Goal: Task Accomplishment & Management: Complete application form

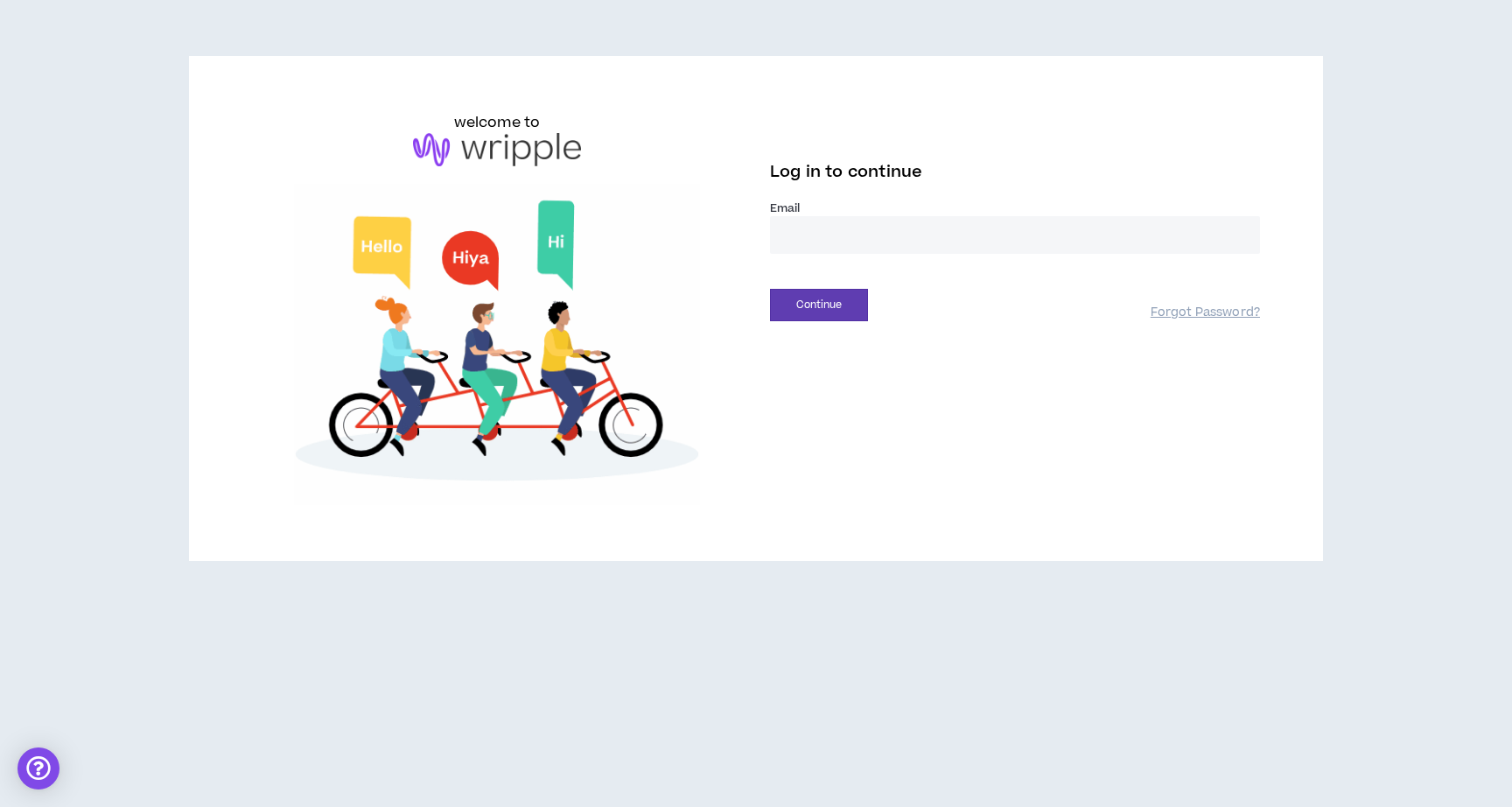
click at [1054, 239] on input "email" at bounding box center [1015, 234] width 490 height 38
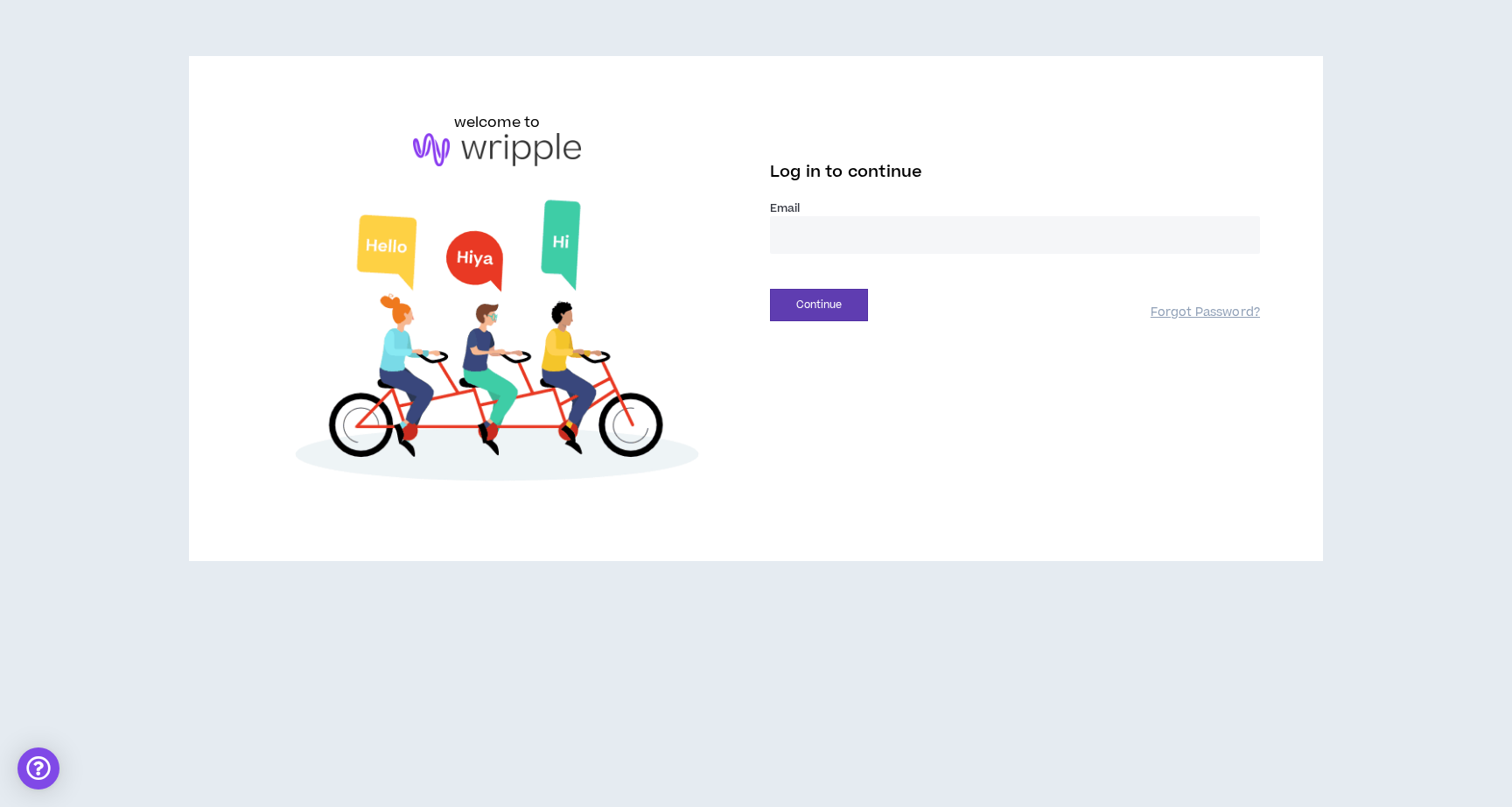
type input "**********"
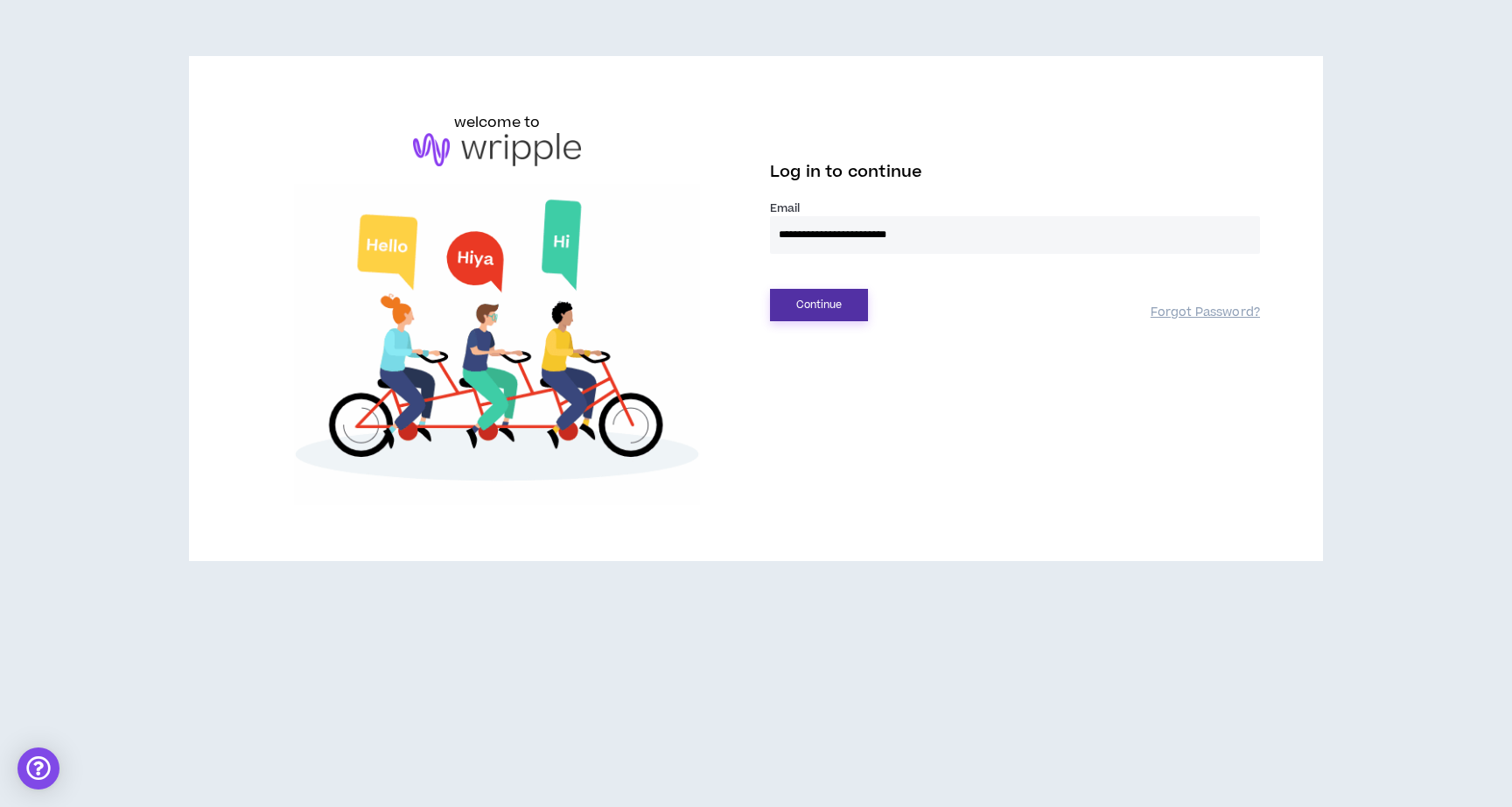
click at [815, 308] on button "Continue" at bounding box center [819, 305] width 98 height 32
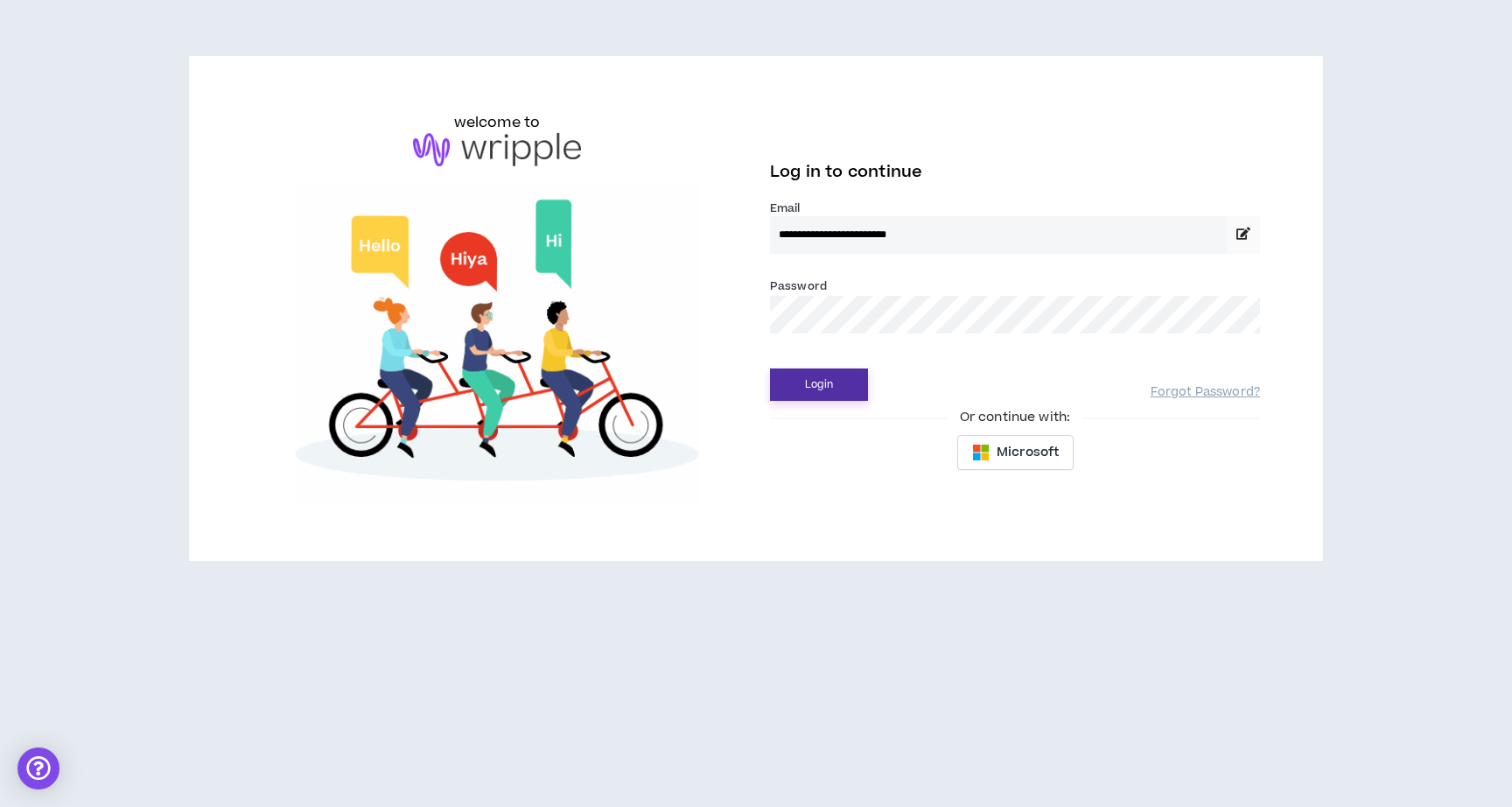
click at [833, 382] on button "Login" at bounding box center [819, 384] width 98 height 32
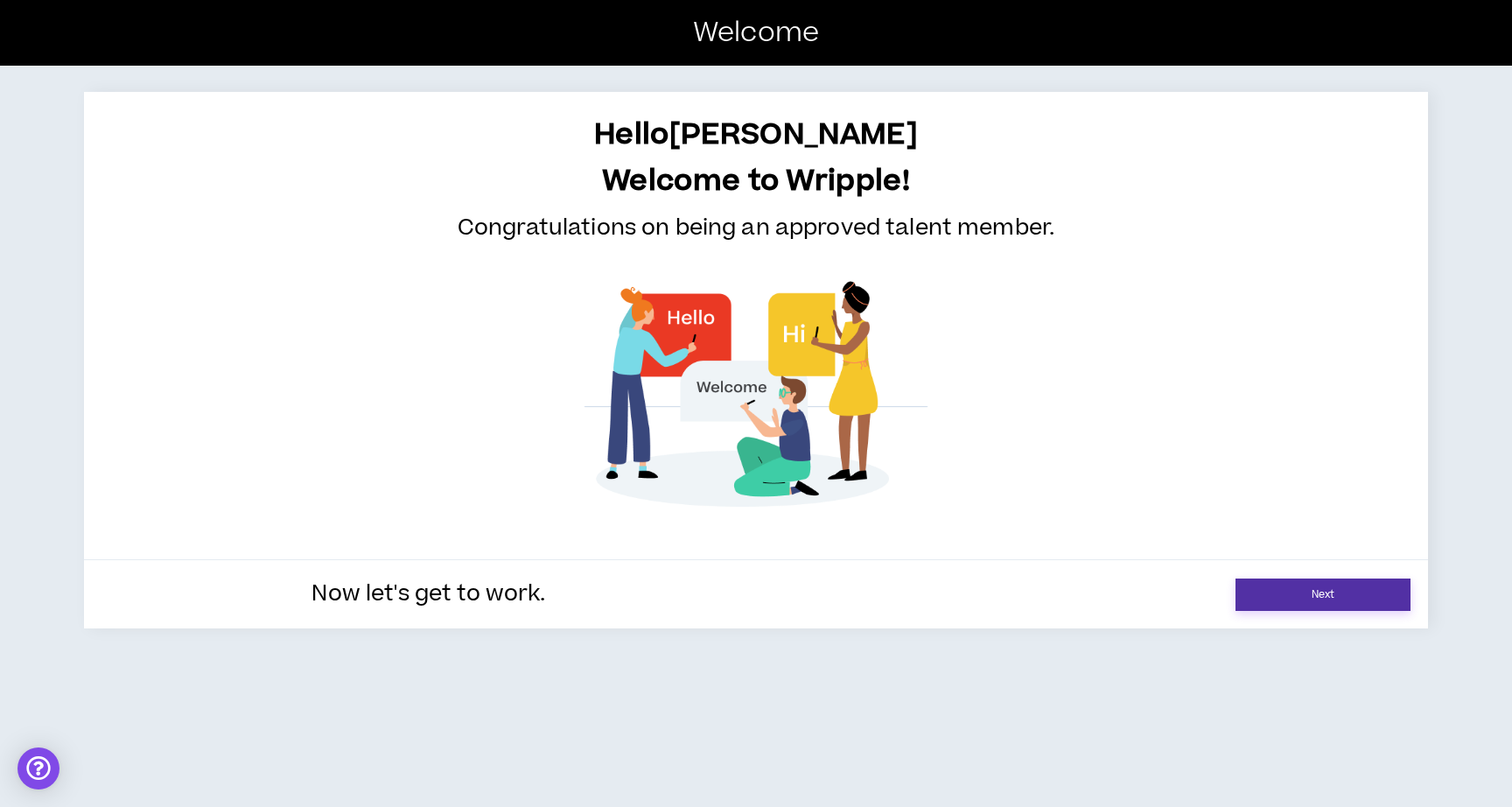
click at [1281, 602] on link "Next" at bounding box center [1323, 594] width 175 height 32
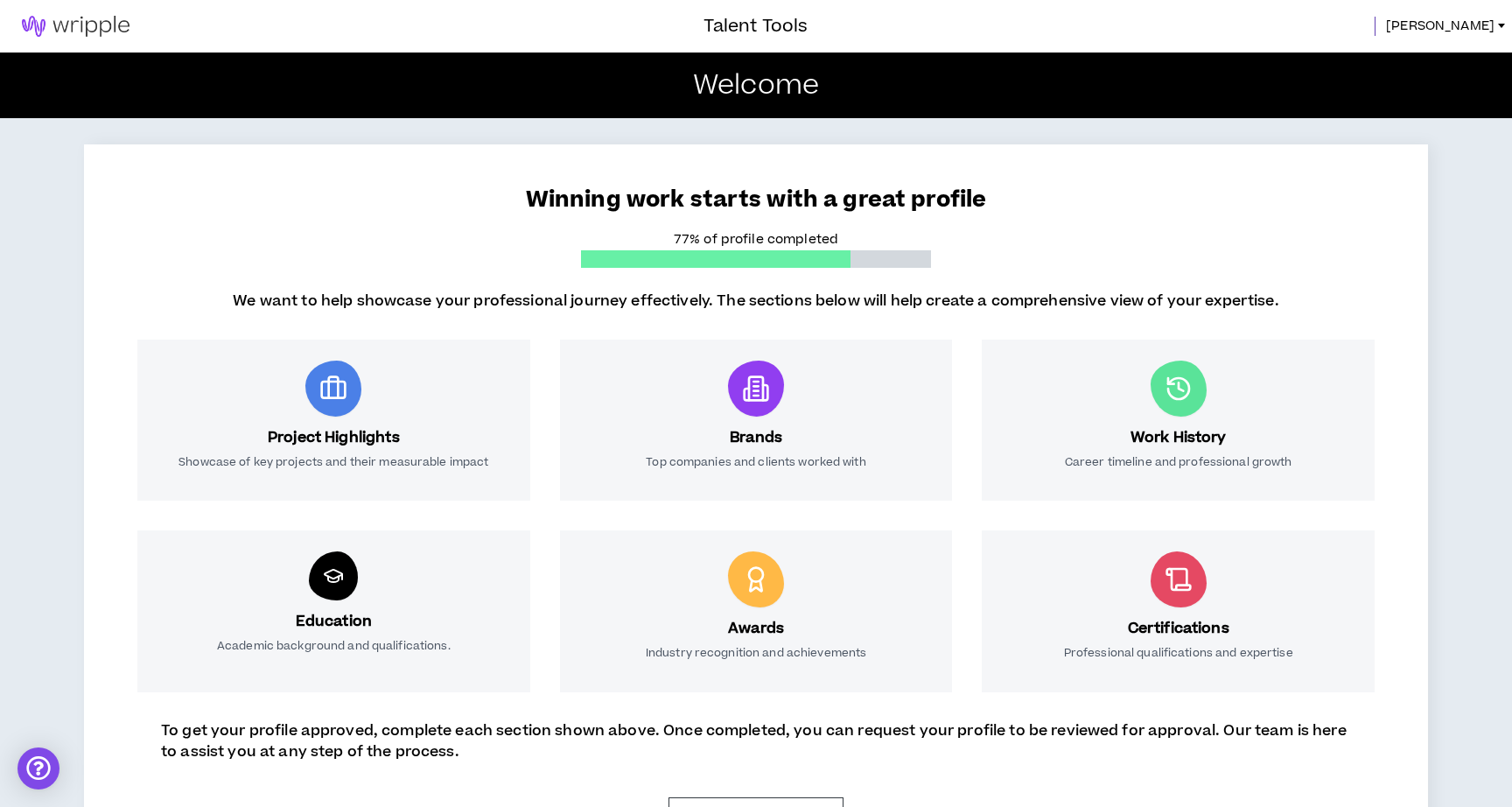
scroll to position [77, 0]
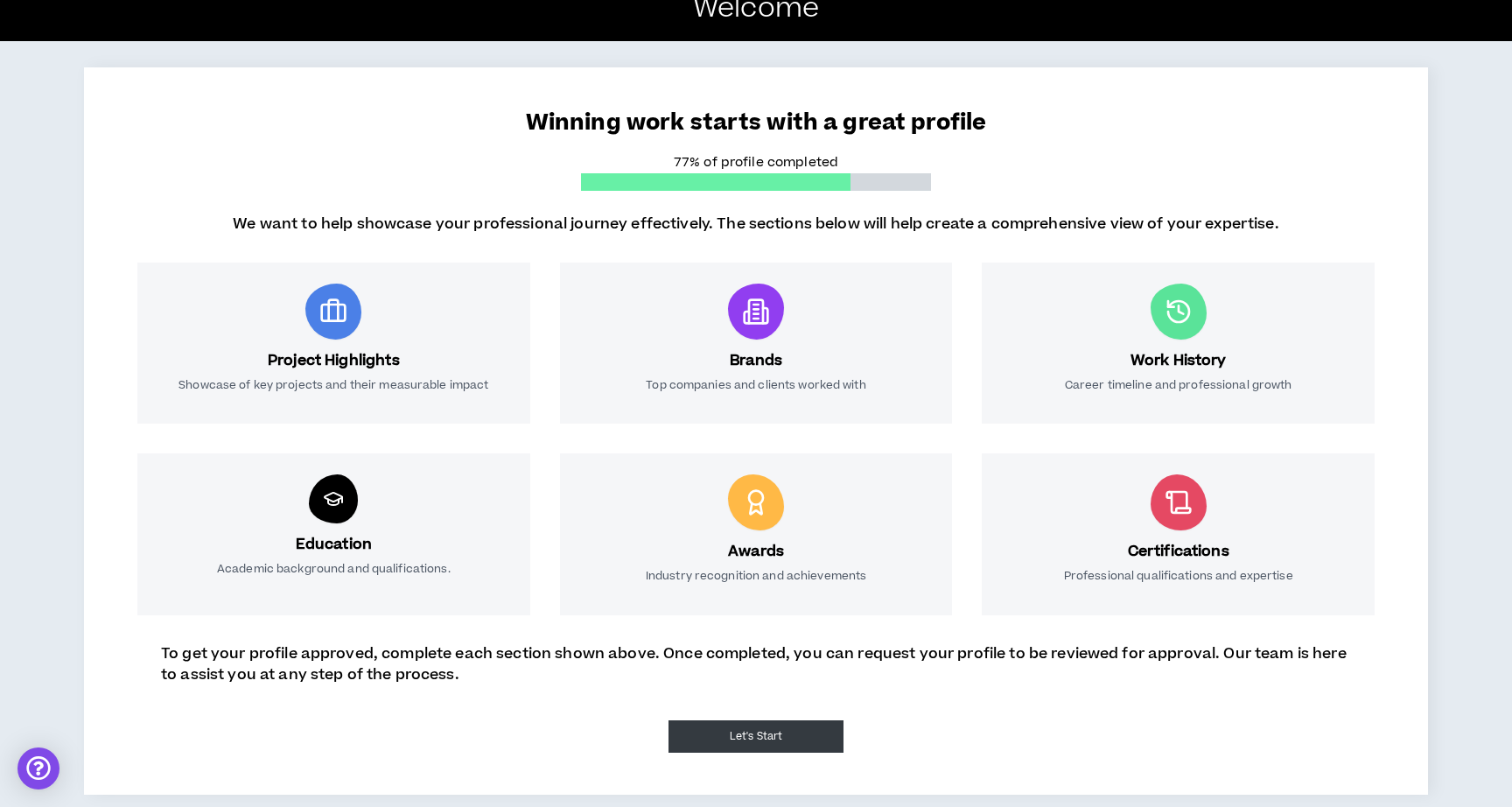
click at [771, 741] on button "Let's Start" at bounding box center [755, 736] width 175 height 32
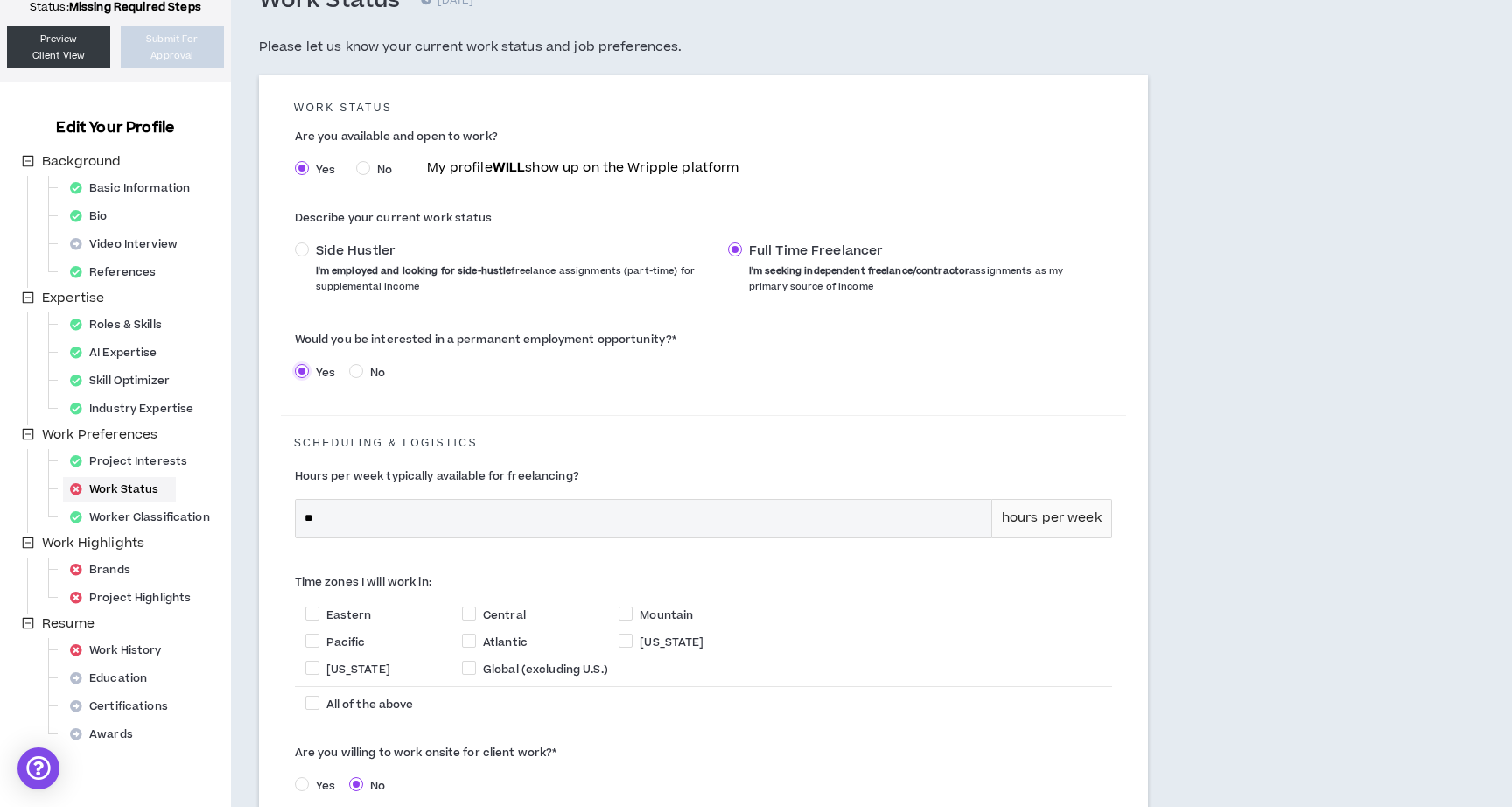
scroll to position [127, 0]
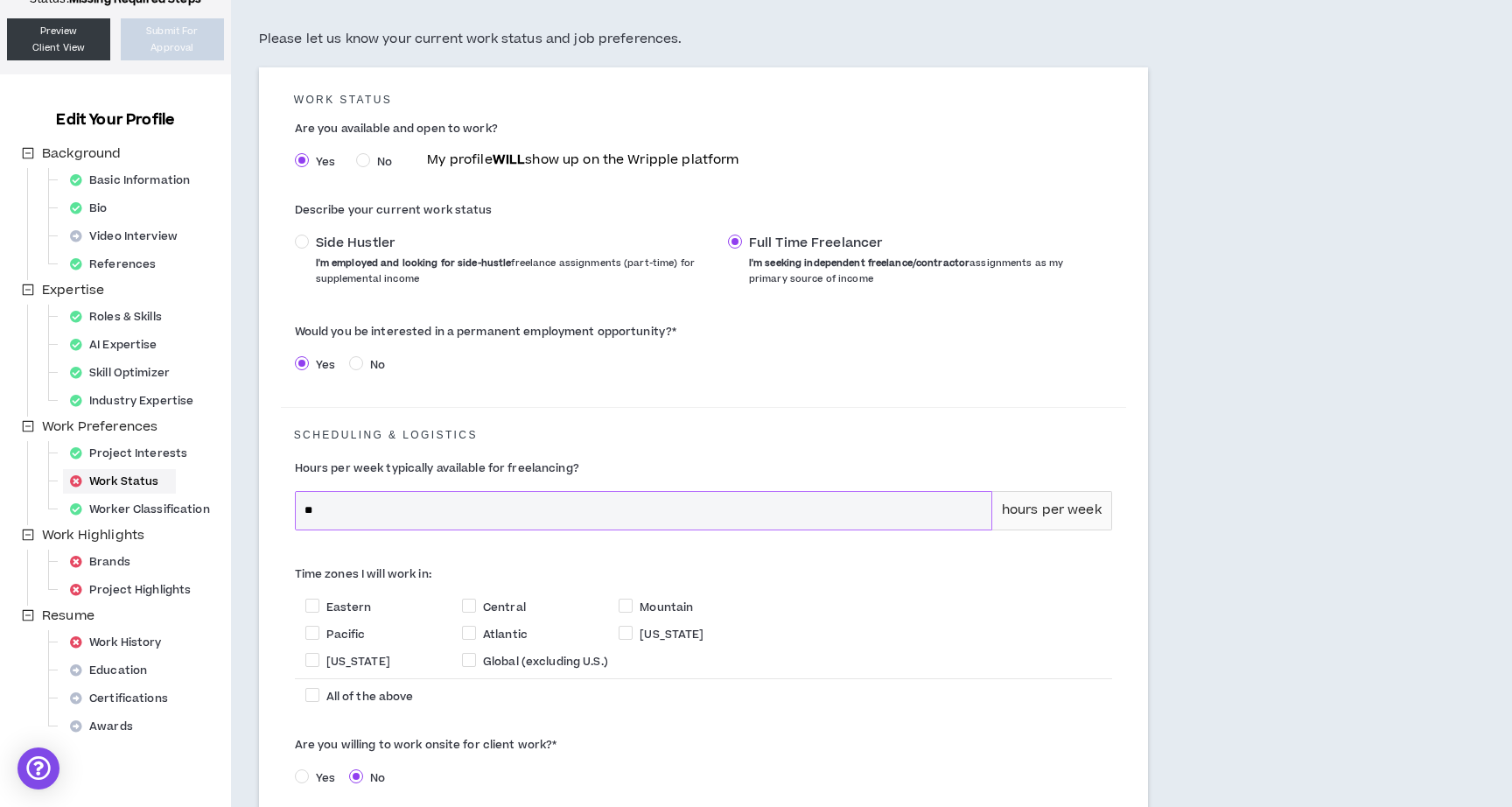
click at [449, 517] on input "**" at bounding box center [644, 510] width 695 height 38
type input "*"
type input "**"
click at [308, 606] on span at bounding box center [313, 606] width 14 height 14
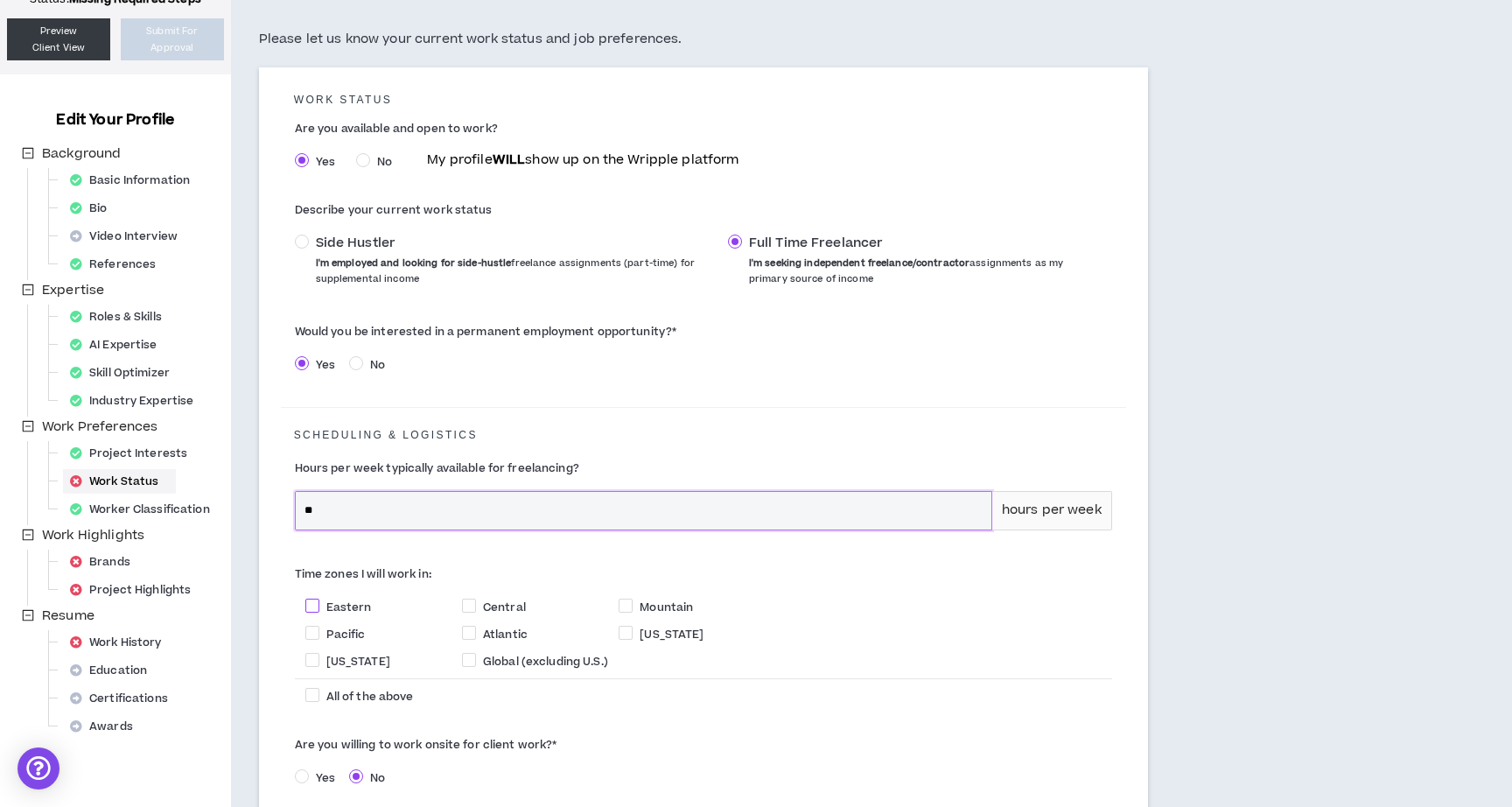
checkbox input "****"
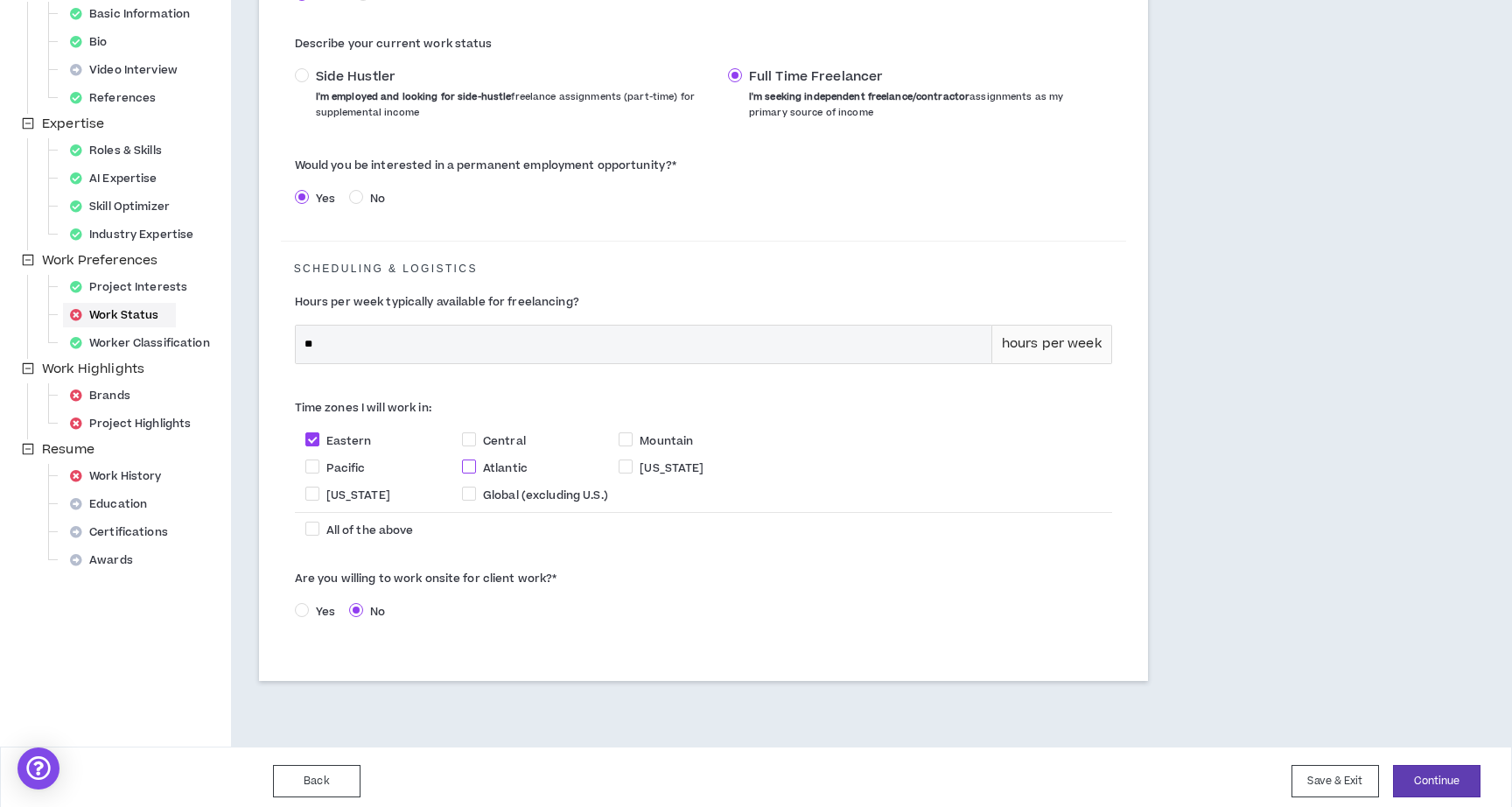
scroll to position [304, 0]
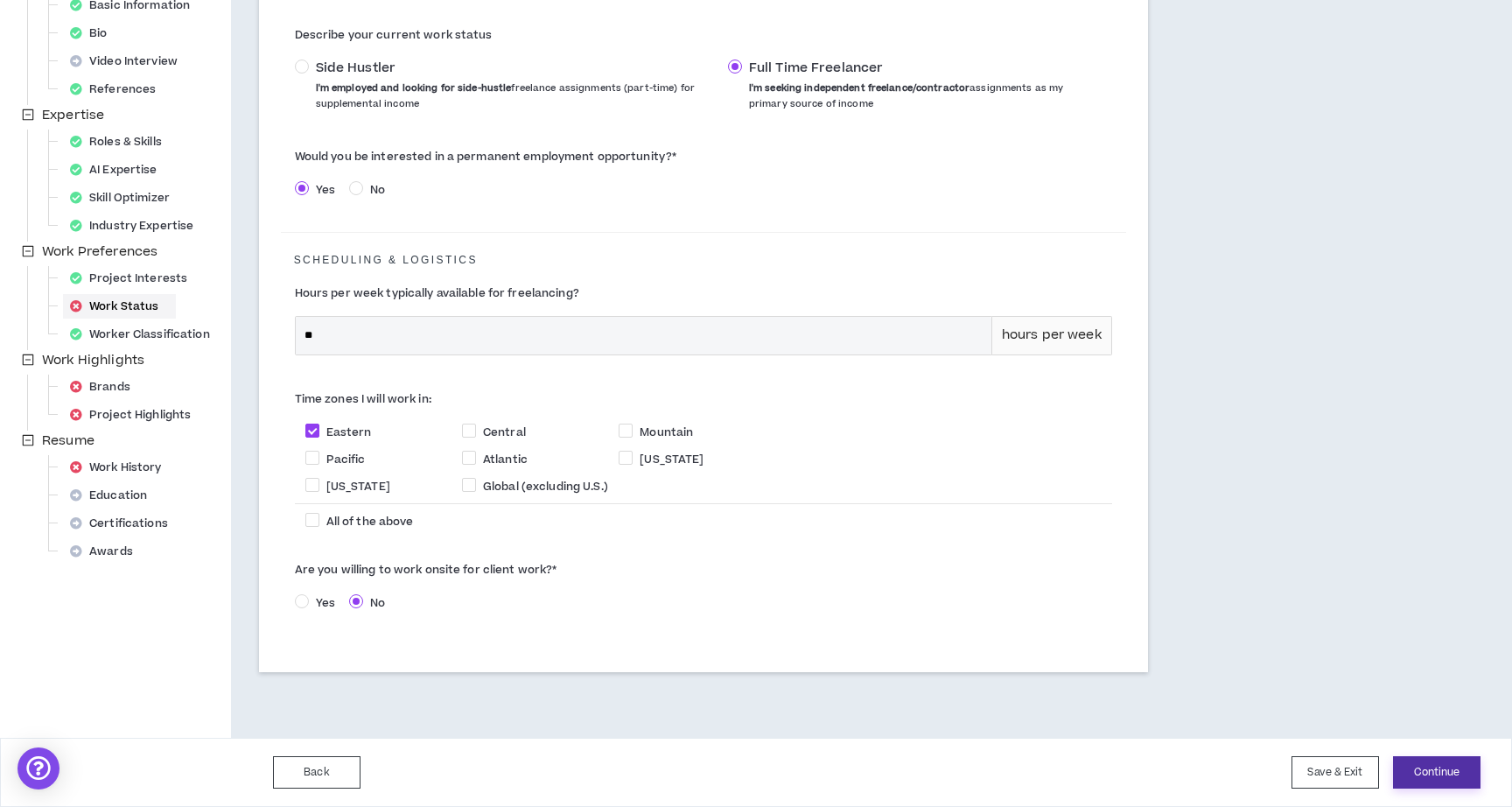
click at [1436, 763] on button "Continue" at bounding box center [1437, 772] width 88 height 32
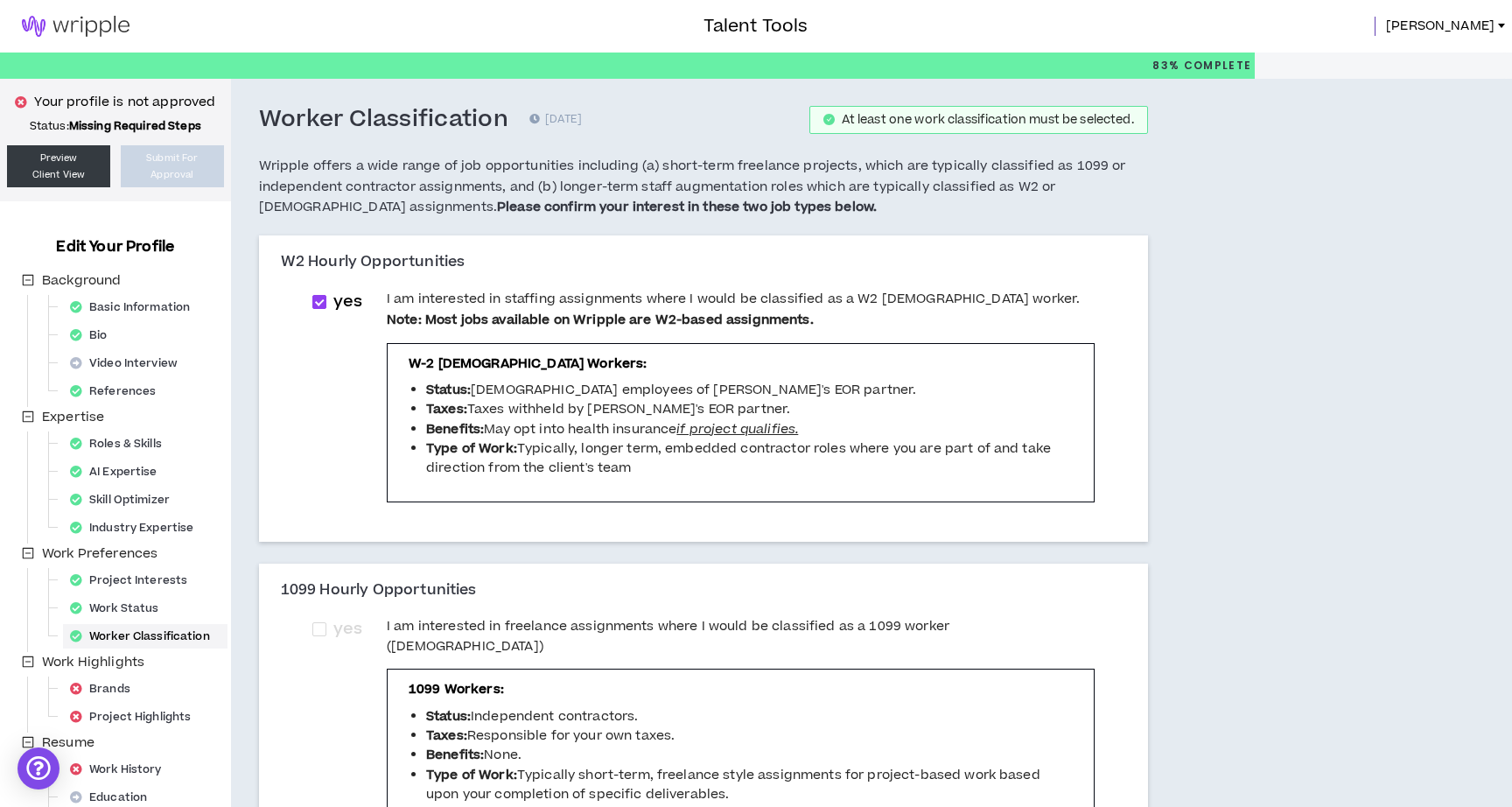
scroll to position [711, 0]
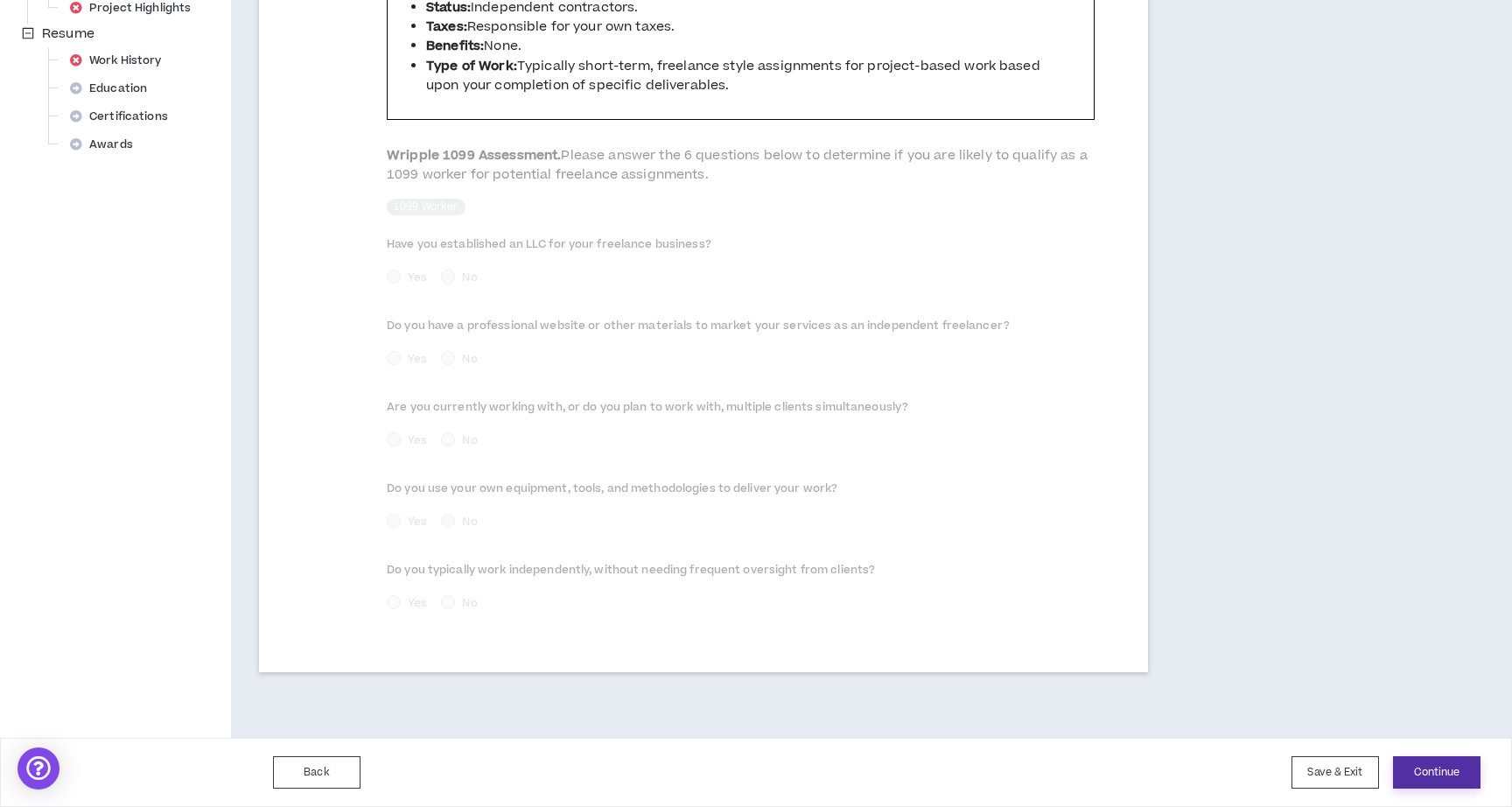
click at [1430, 764] on button "Continue" at bounding box center [1437, 772] width 88 height 32
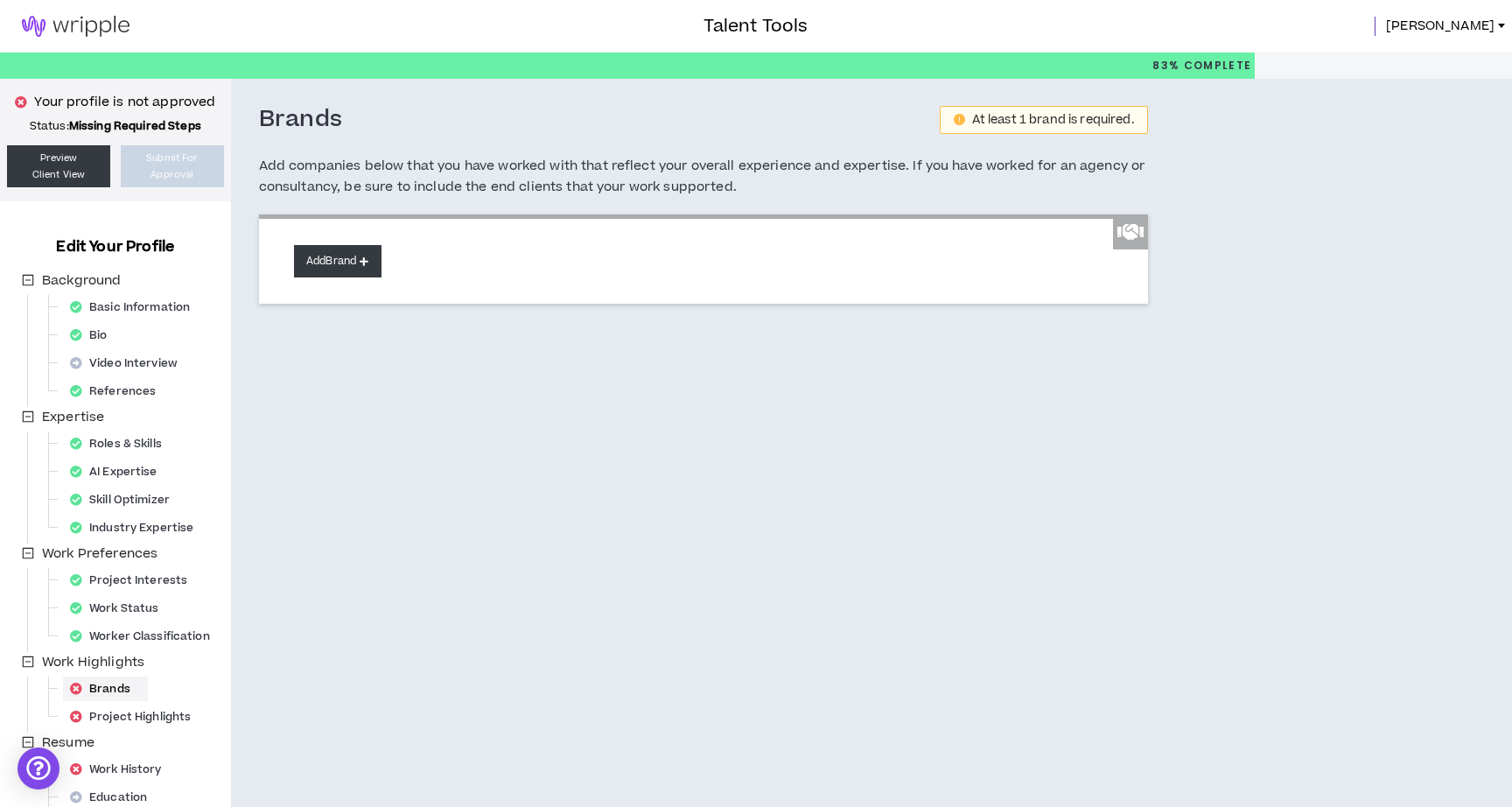
click at [350, 260] on button "Add Brand" at bounding box center [338, 261] width 88 height 32
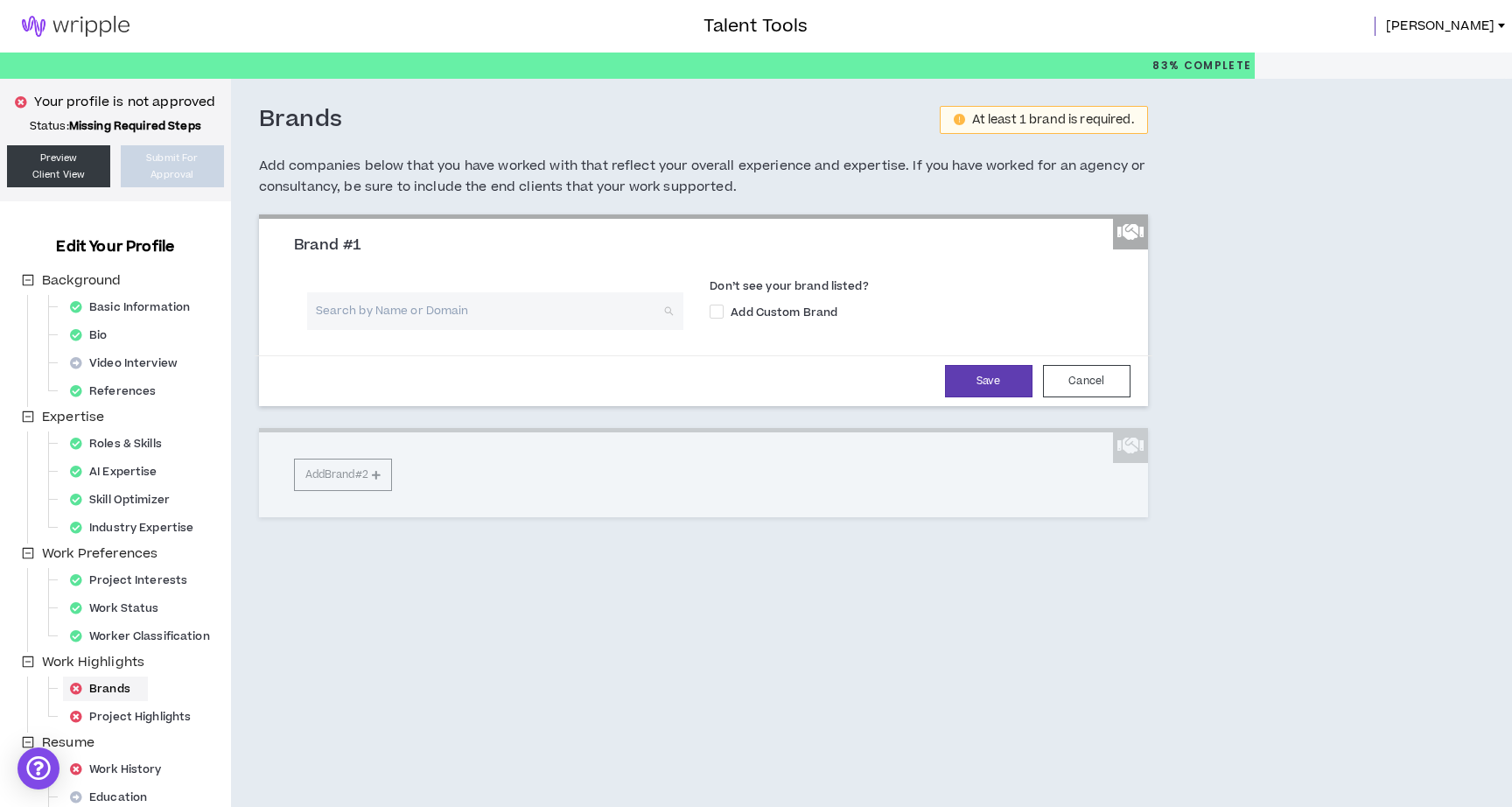
click at [461, 310] on input "search" at bounding box center [489, 311] width 346 height 38
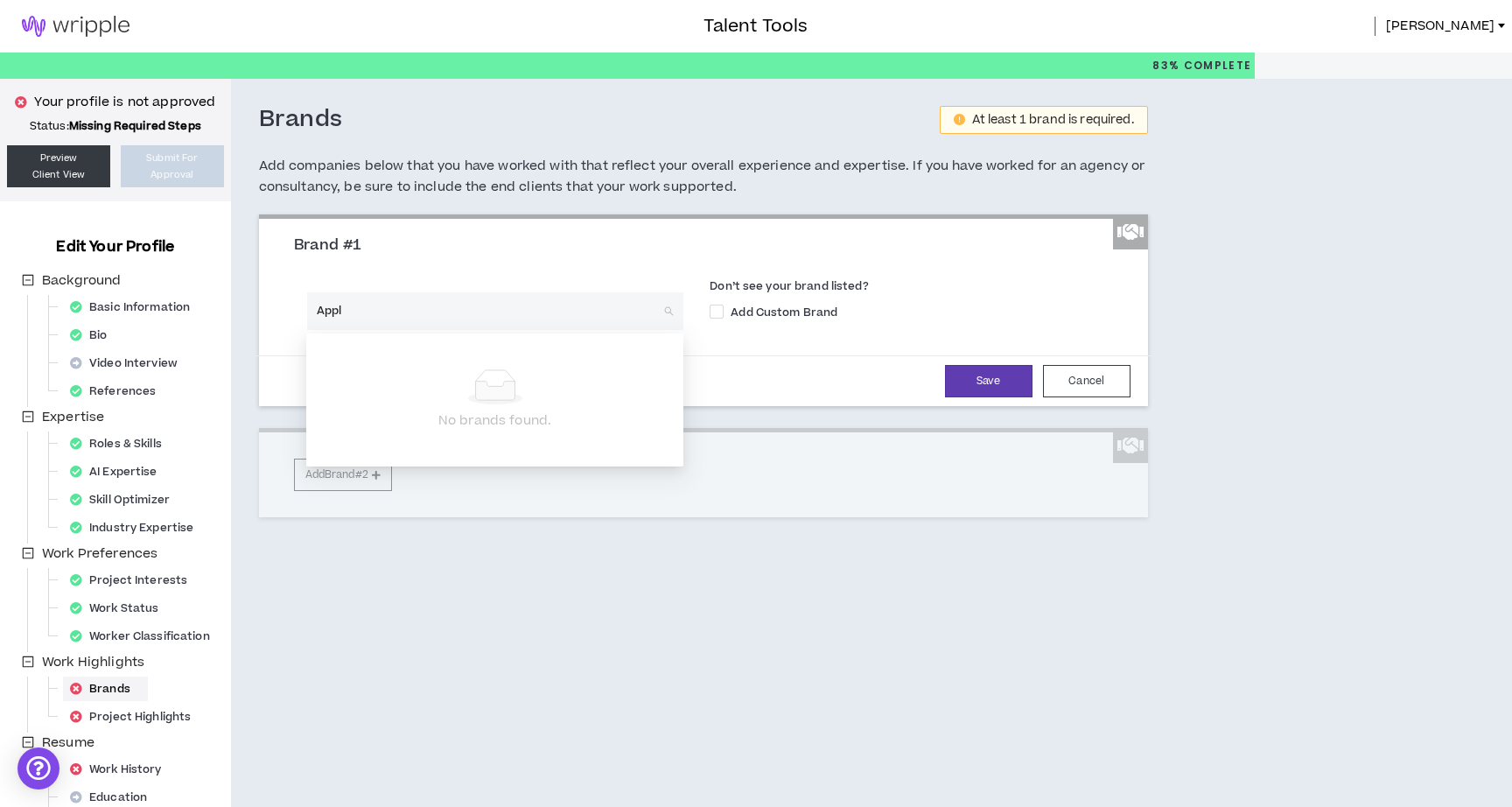
type input "Apple"
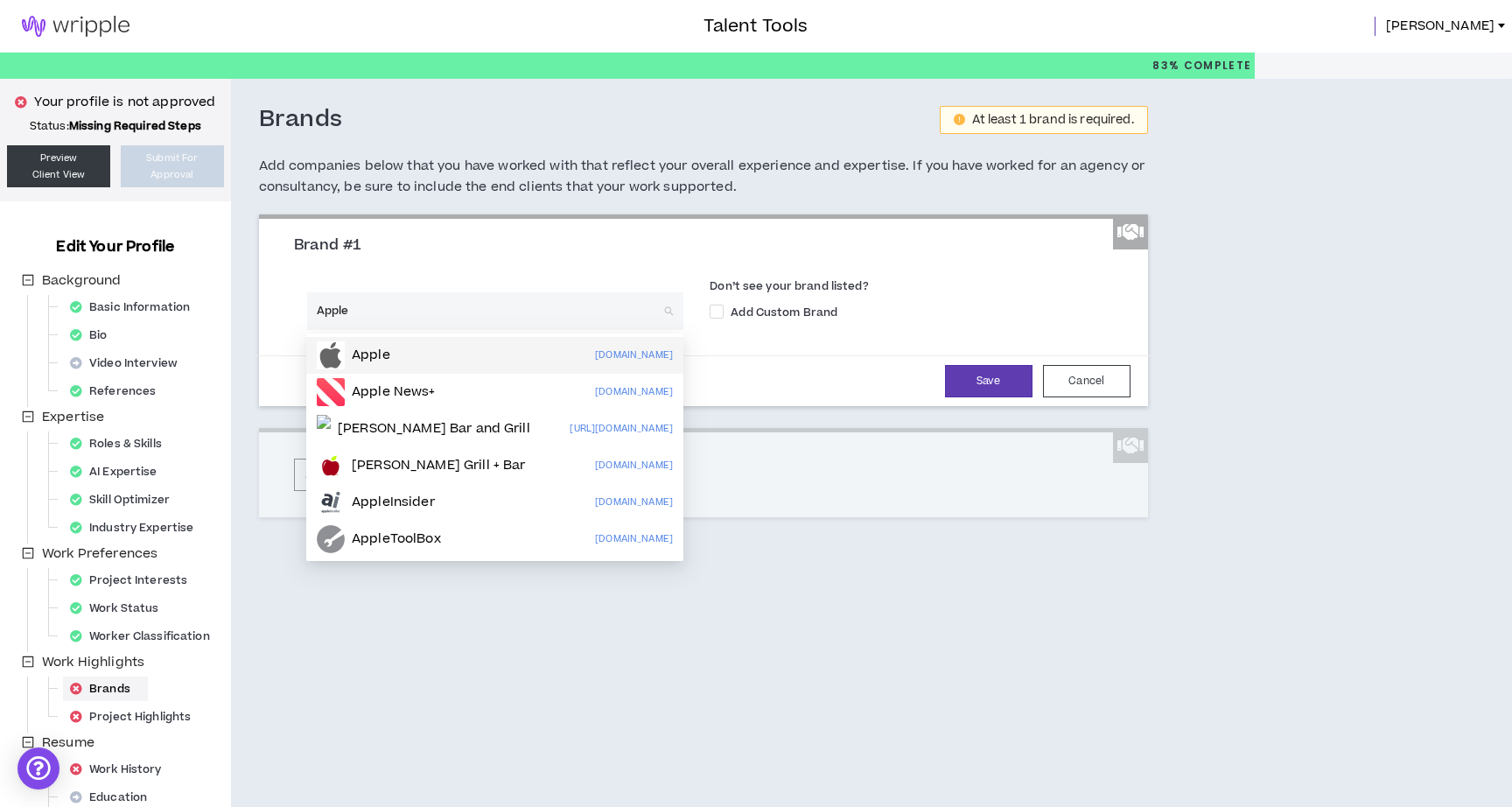
click at [473, 344] on div "Apple apple.com" at bounding box center [494, 355] width 357 height 28
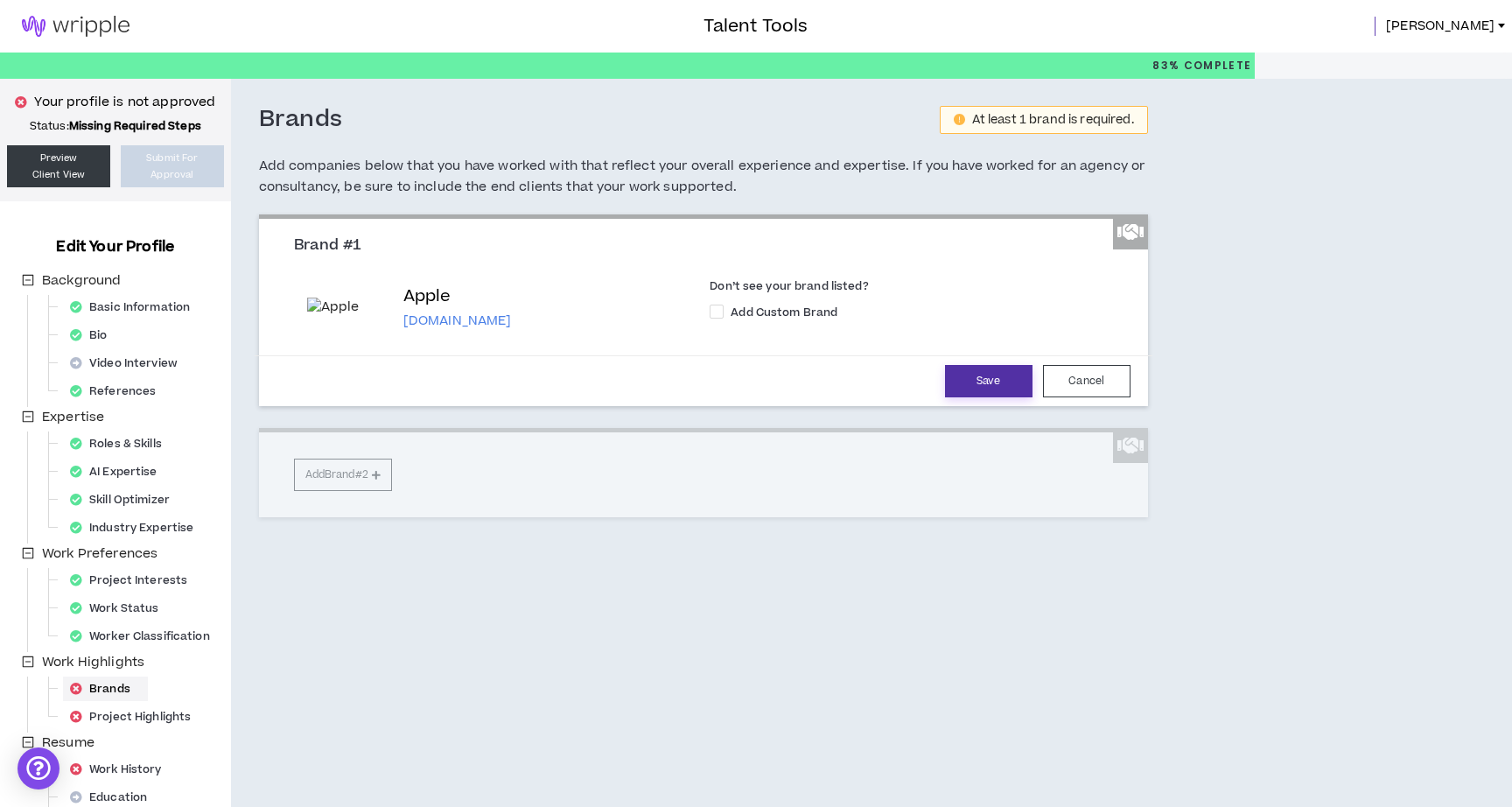
click at [982, 398] on button "Save" at bounding box center [988, 381] width 88 height 32
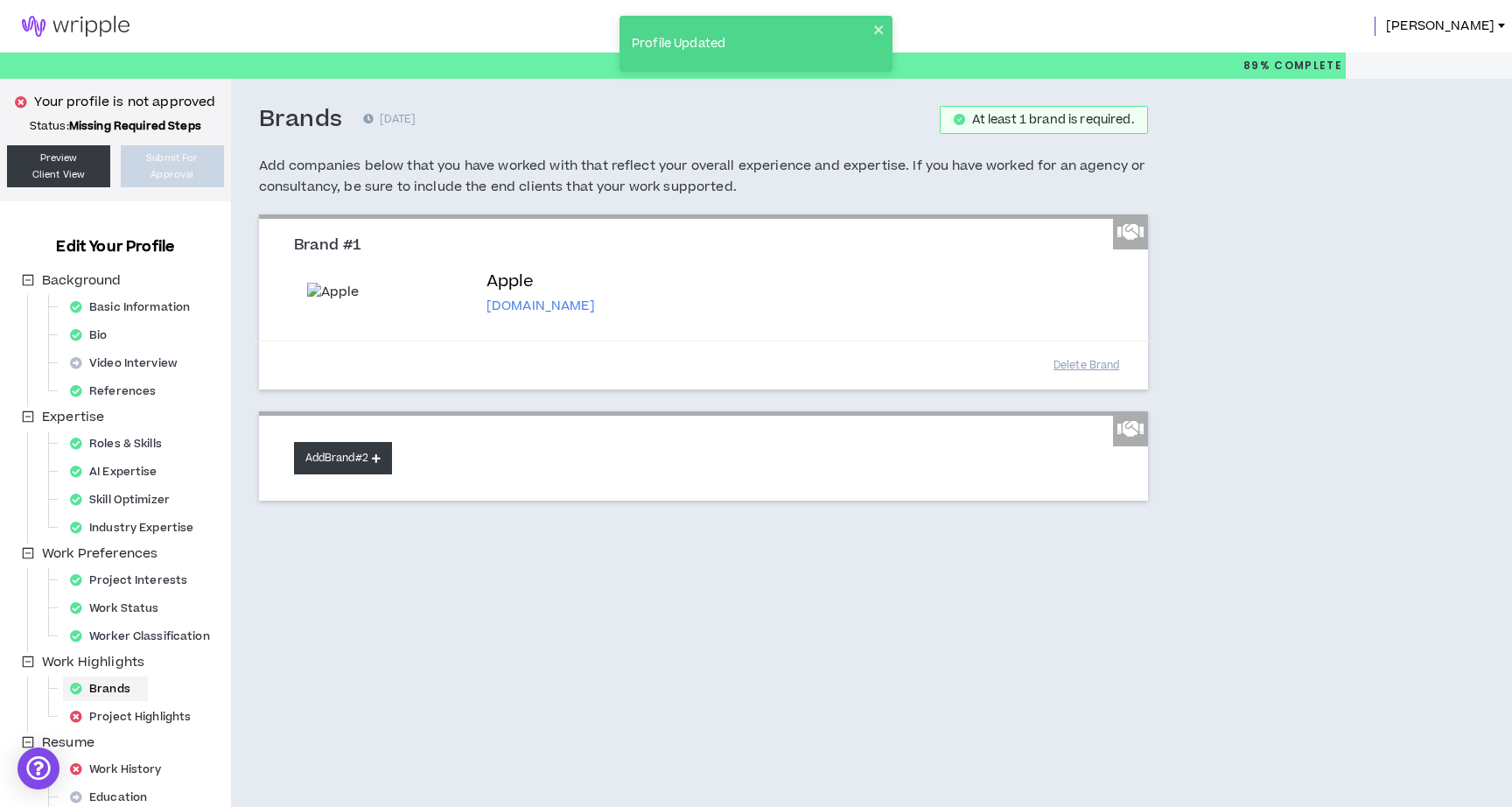
click at [378, 463] on icon at bounding box center [376, 458] width 9 height 10
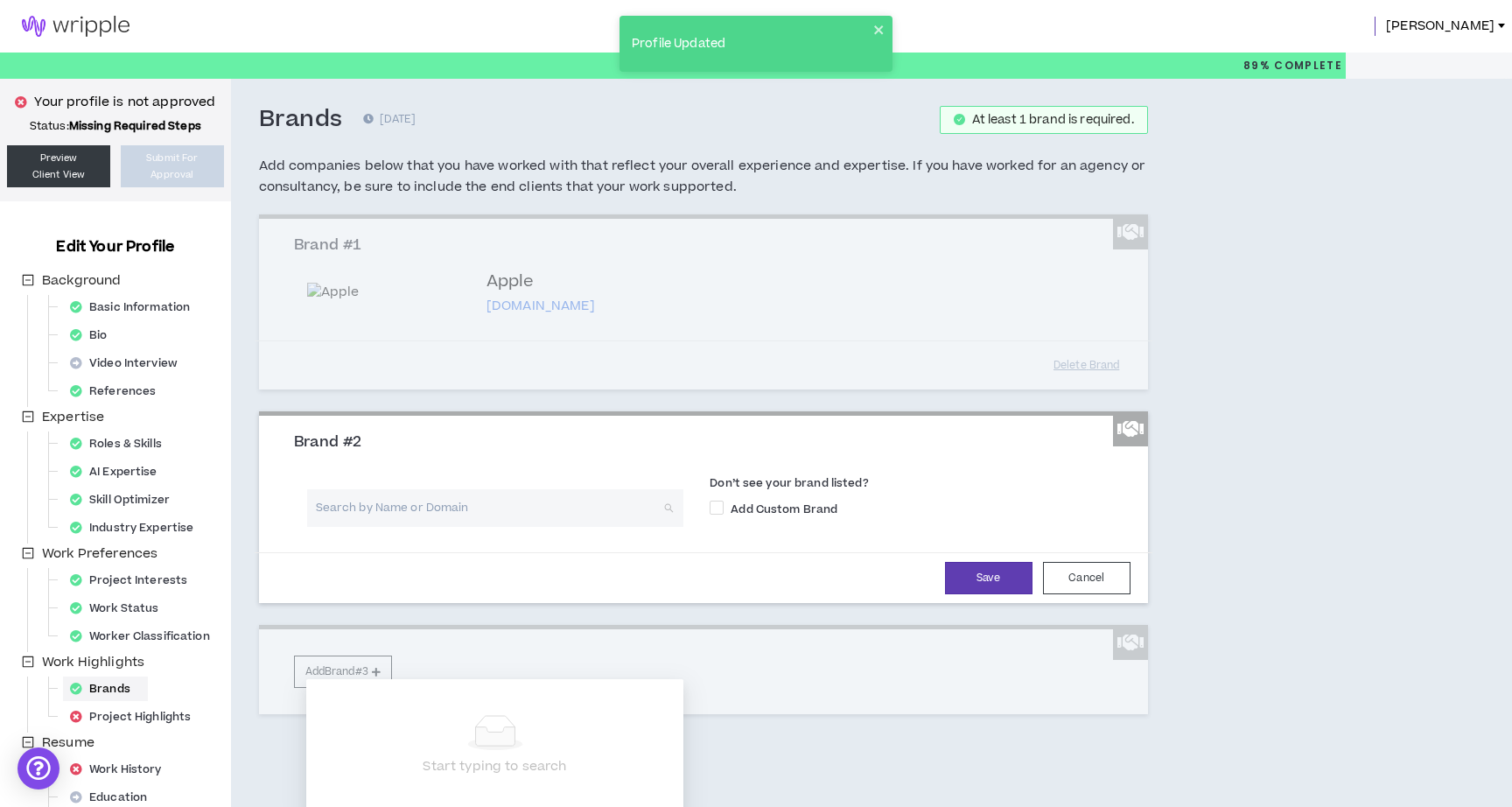
click at [560, 527] on input "search" at bounding box center [489, 508] width 346 height 38
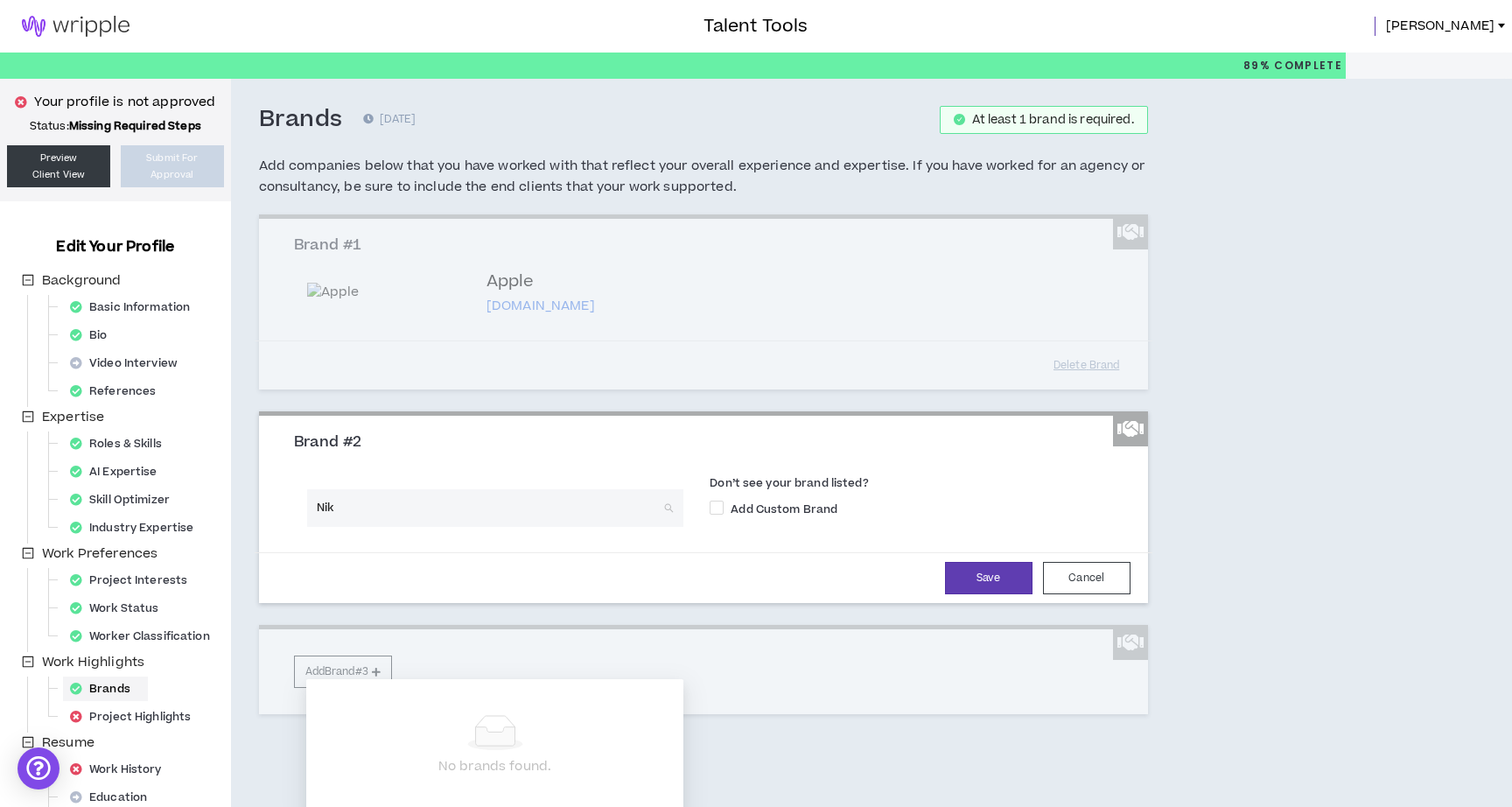
type input "Nike"
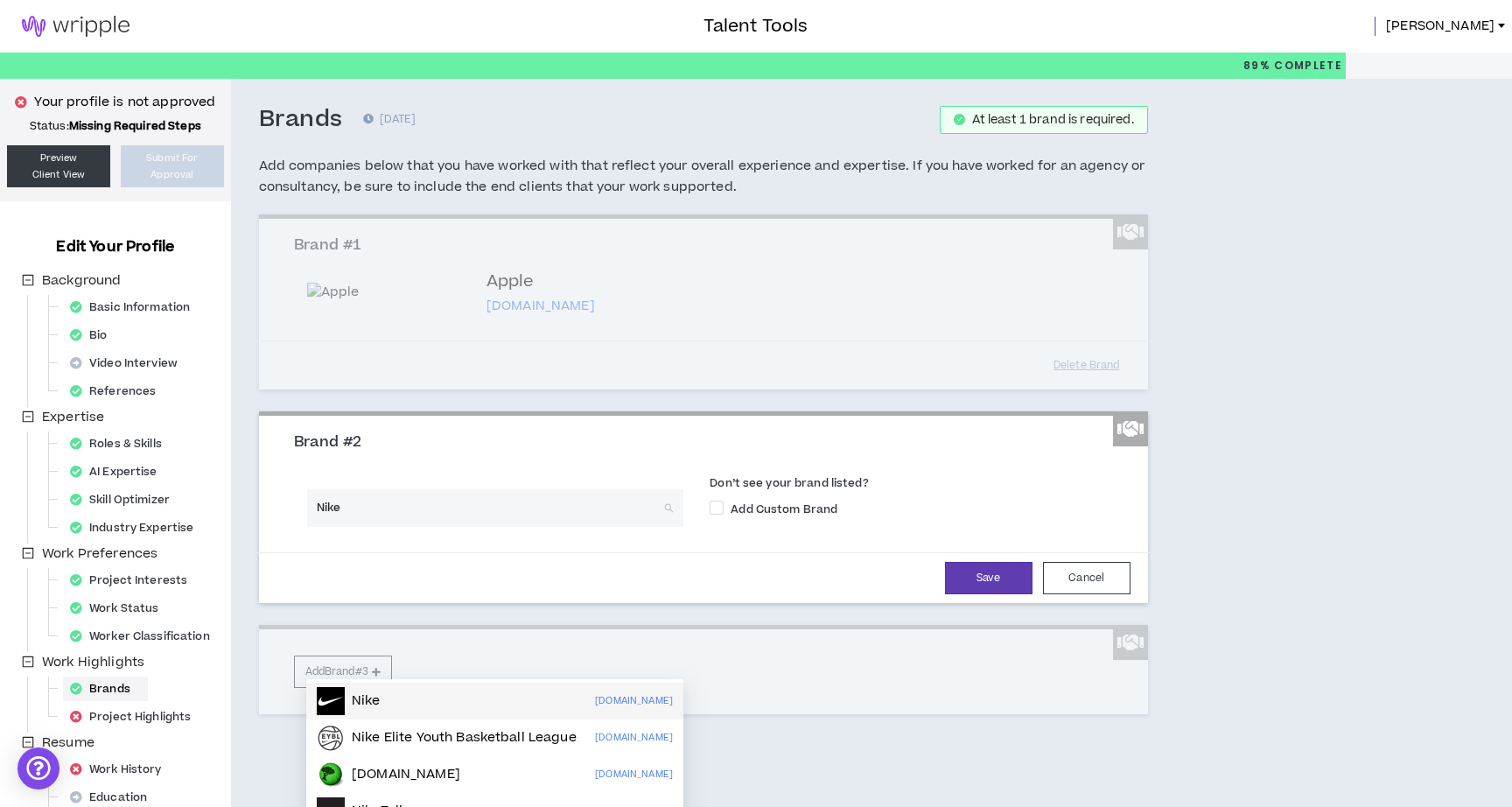
click at [530, 696] on div "Nike nike.com" at bounding box center [494, 701] width 357 height 28
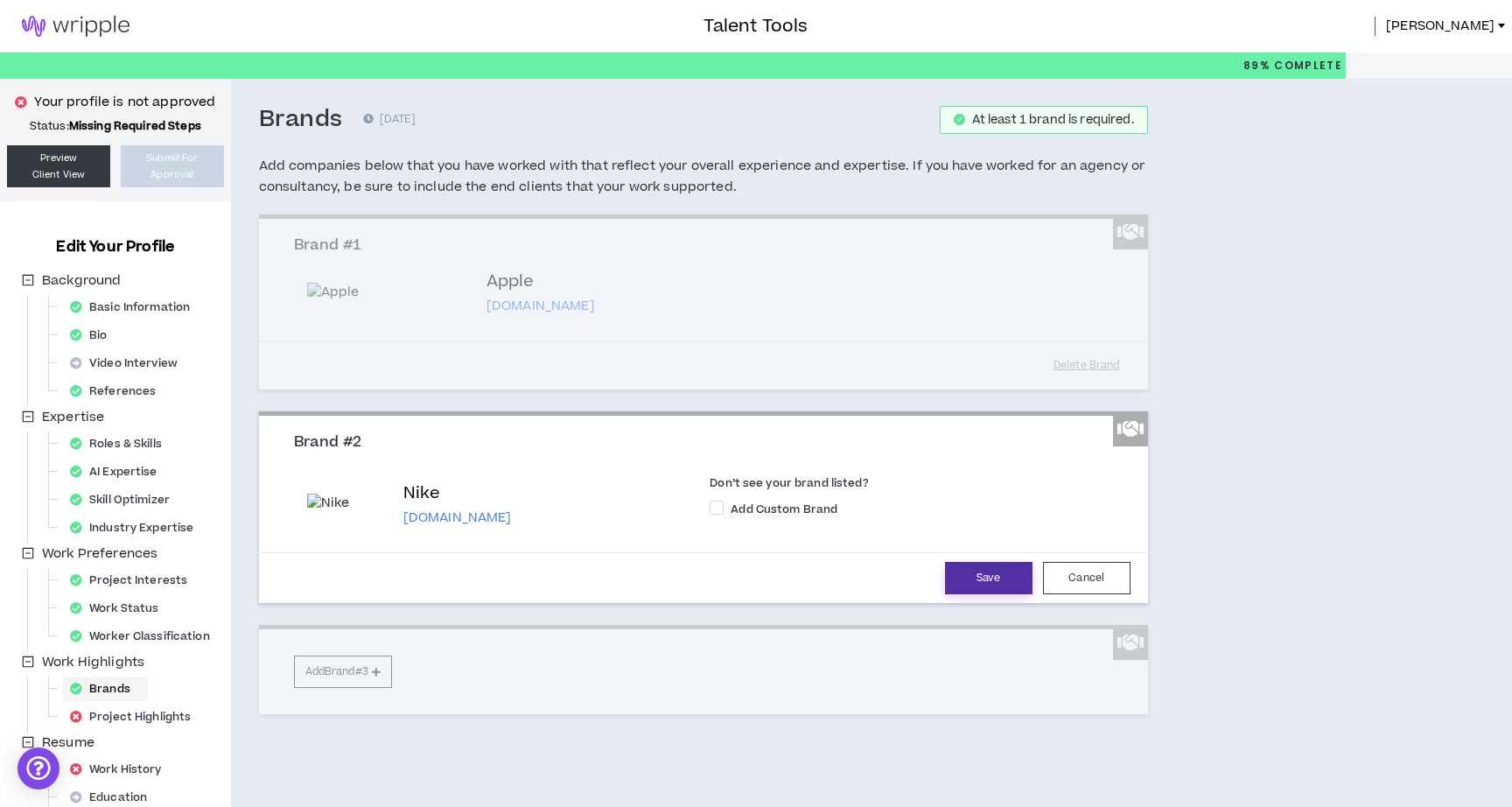
click at [987, 594] on button "Save" at bounding box center [988, 577] width 88 height 32
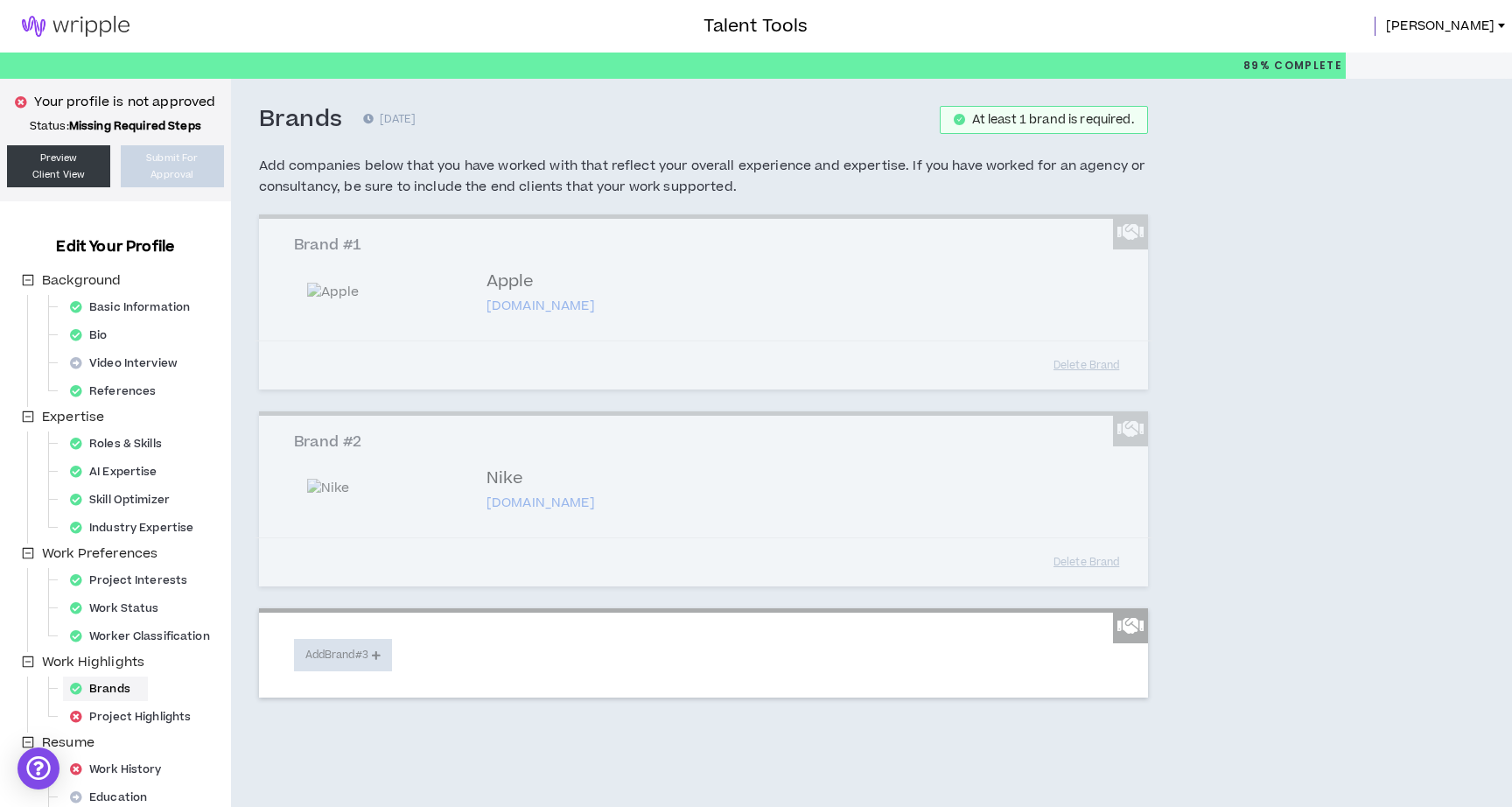
scroll to position [205, 0]
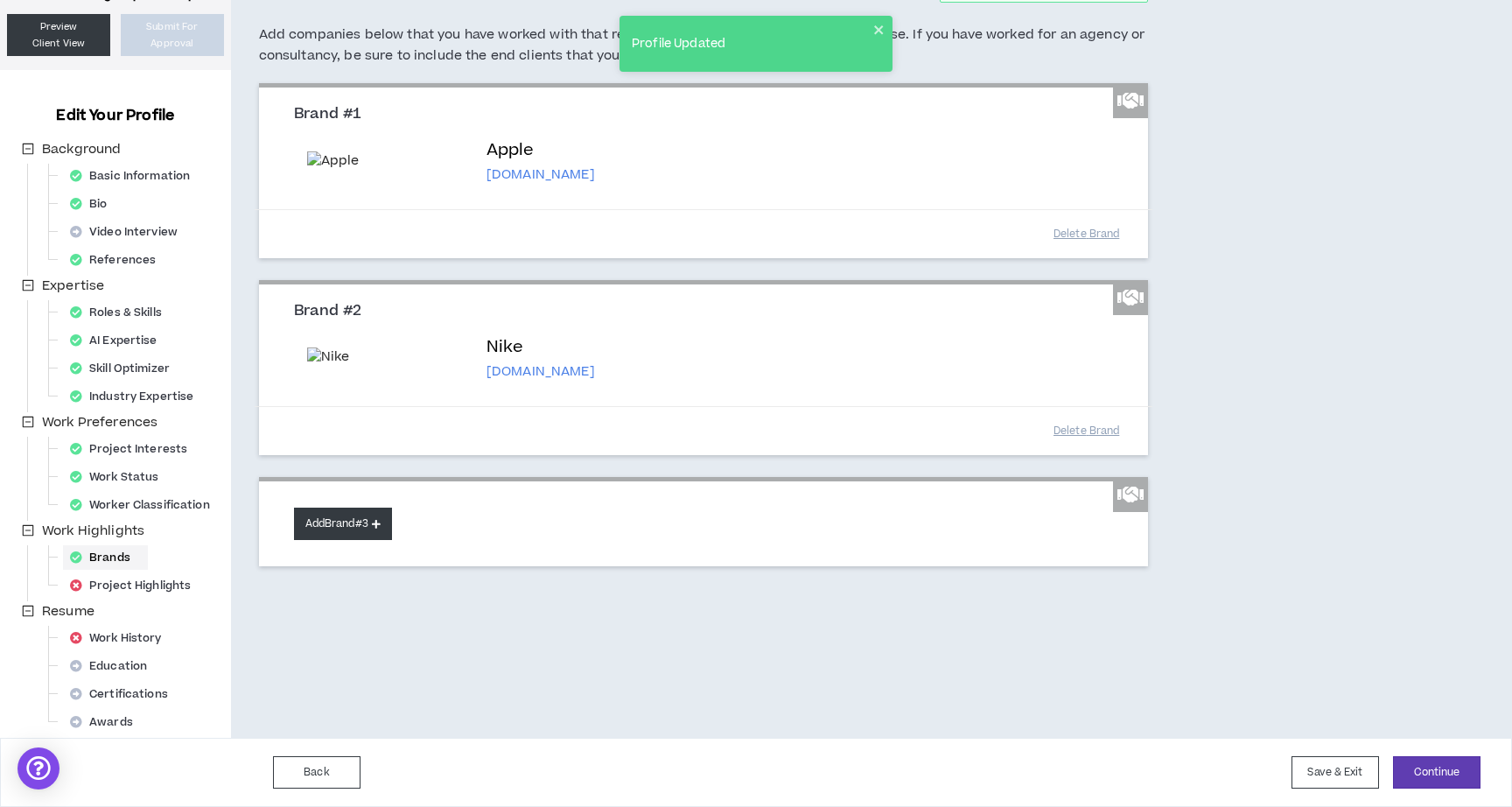
click at [390, 540] on button "Add Brand #3" at bounding box center [343, 524] width 98 height 32
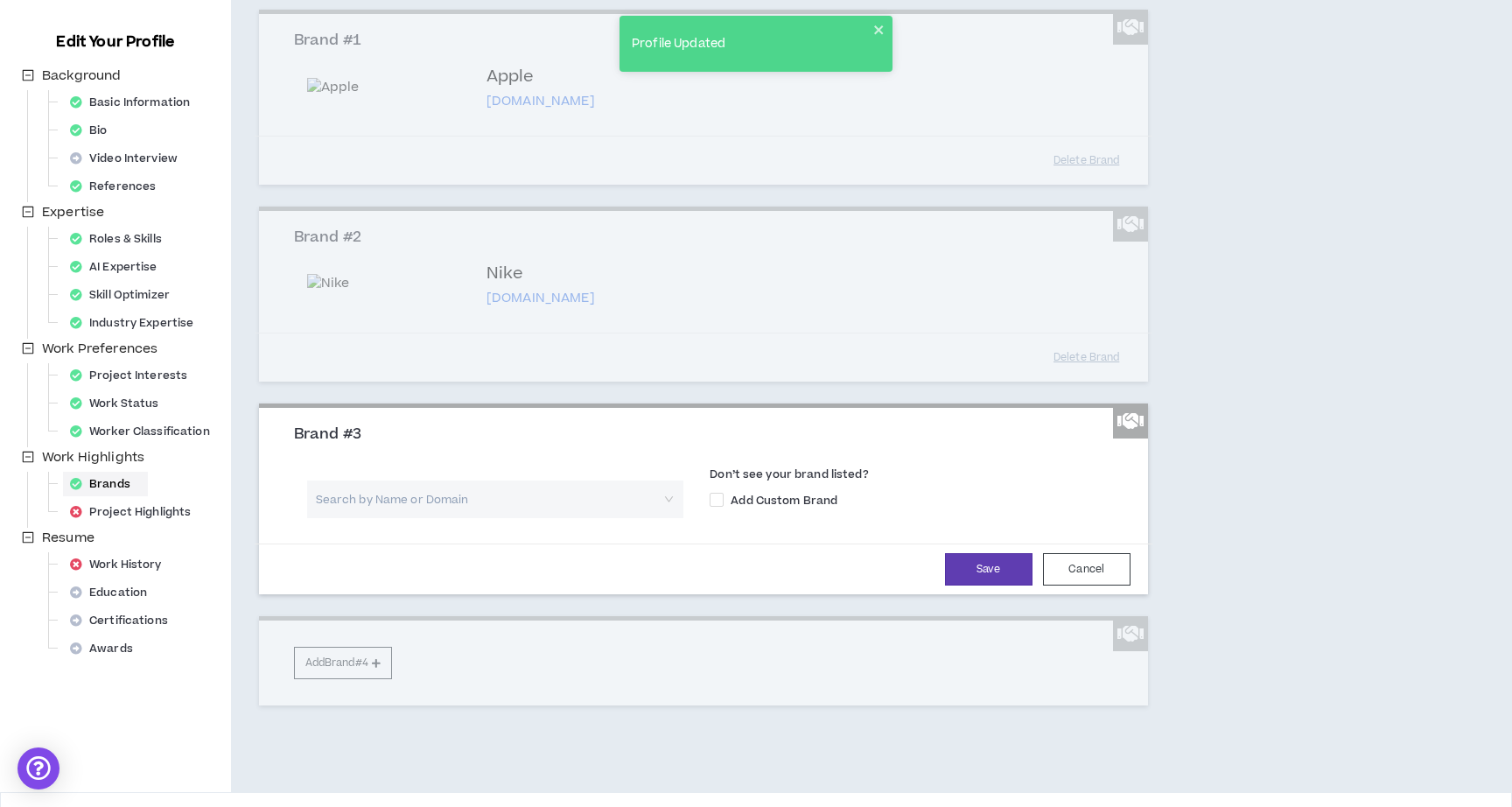
click at [434, 518] on input "search" at bounding box center [489, 499] width 346 height 38
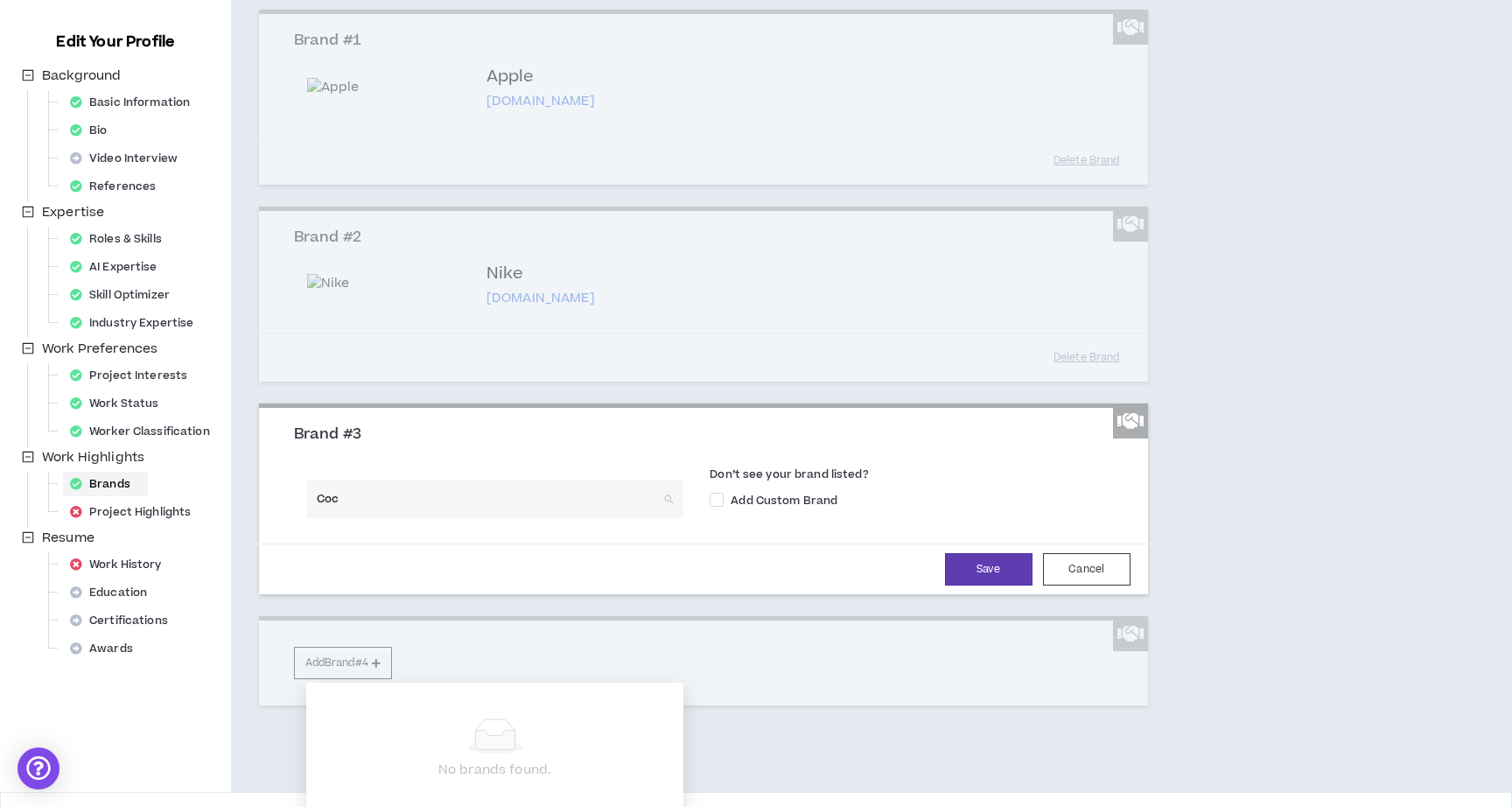
type input "Coca"
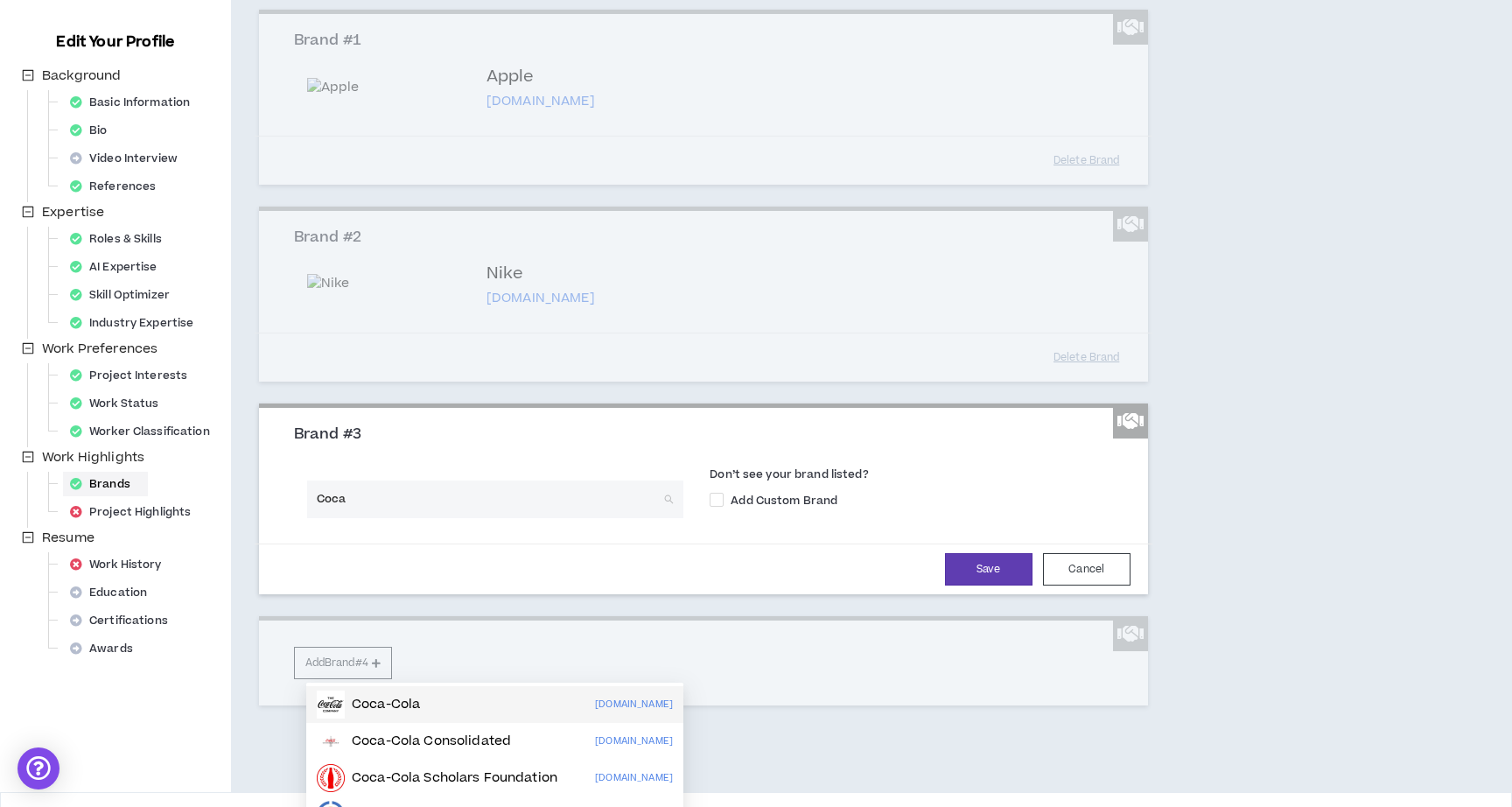
click at [377, 701] on p "Coca-Cola" at bounding box center [386, 704] width 68 height 18
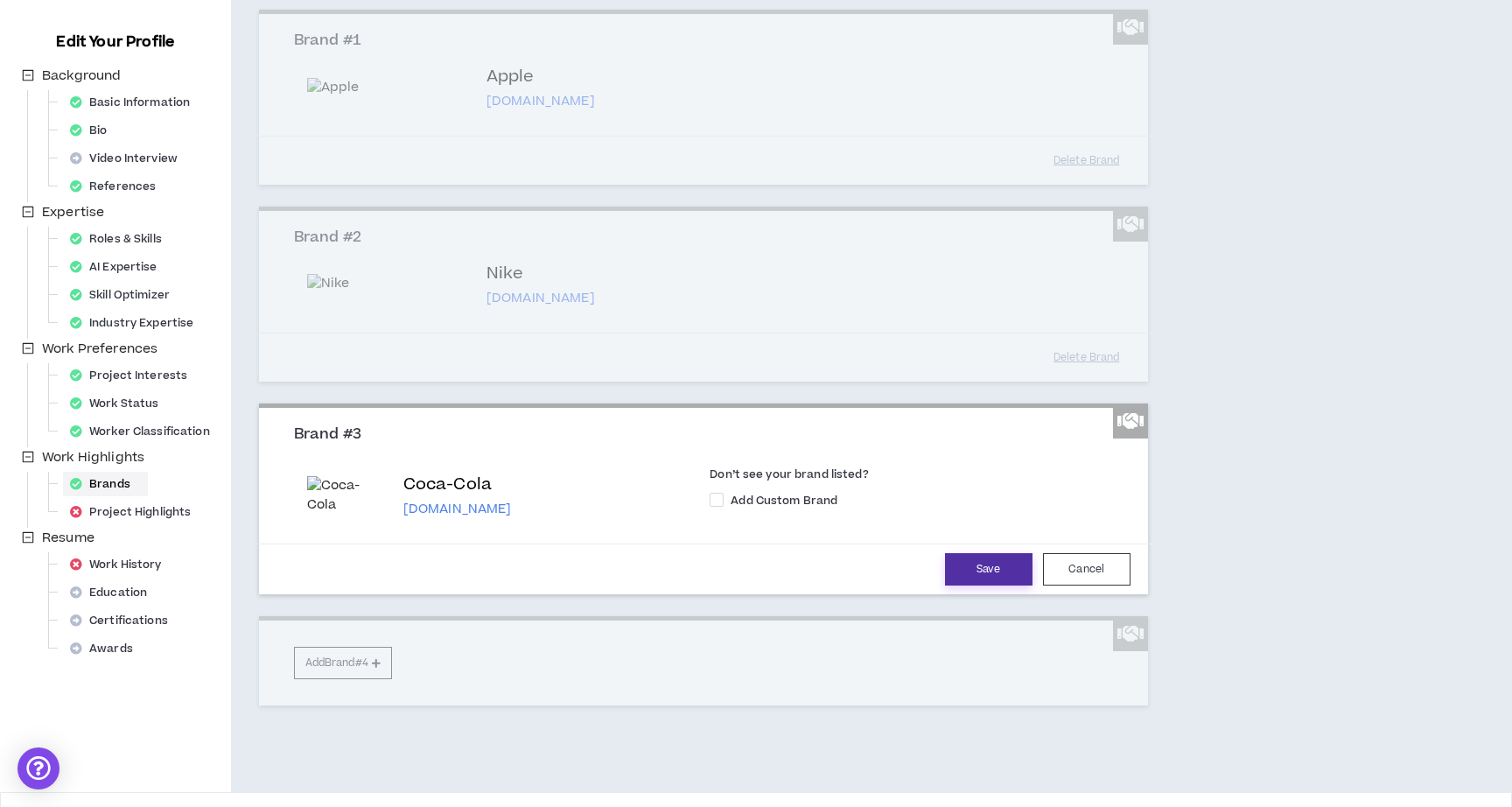
click at [990, 585] on button "Save" at bounding box center [988, 569] width 88 height 32
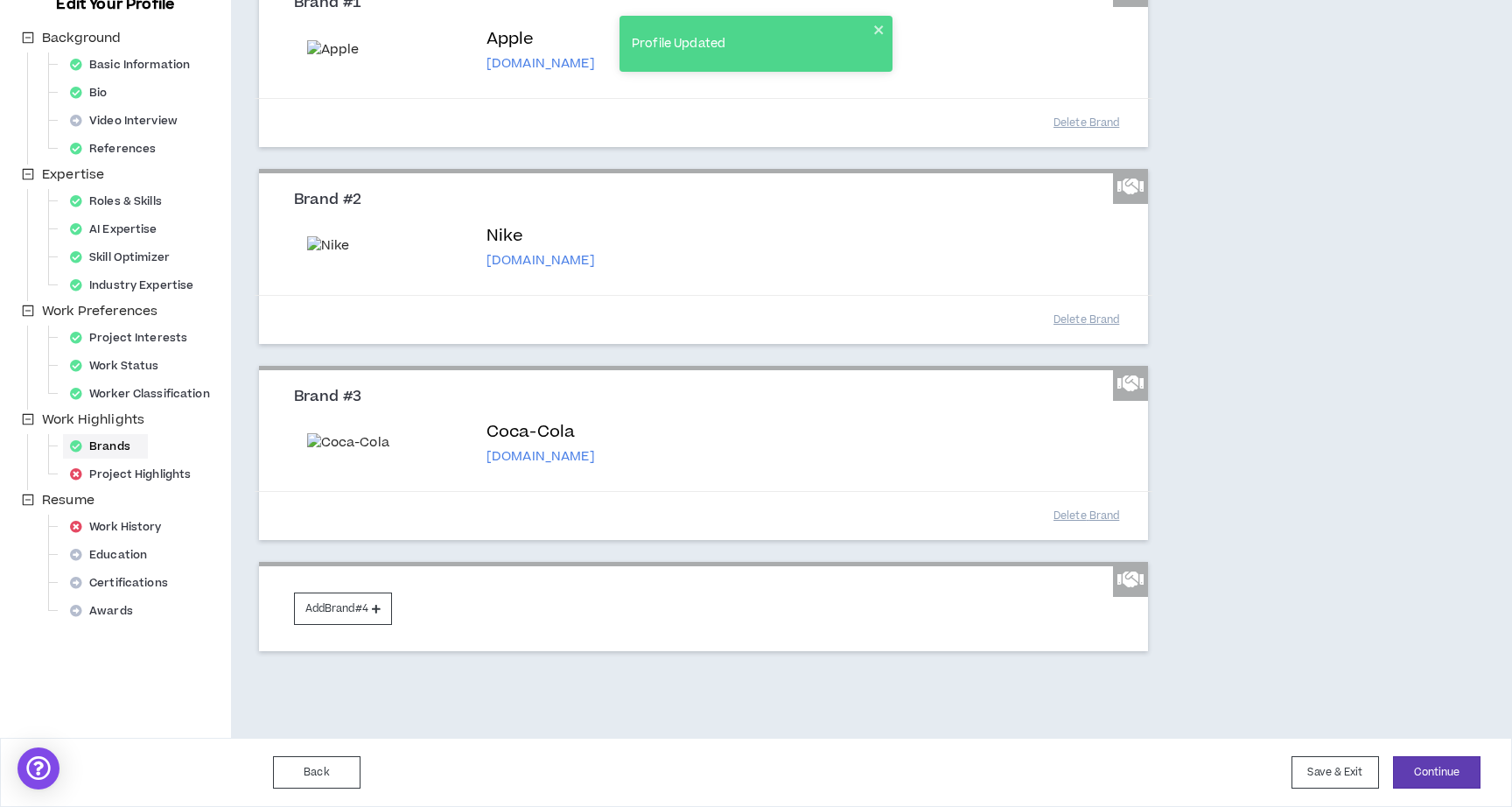
scroll to position [402, 0]
click at [362, 609] on button "Add Brand #4" at bounding box center [343, 608] width 98 height 32
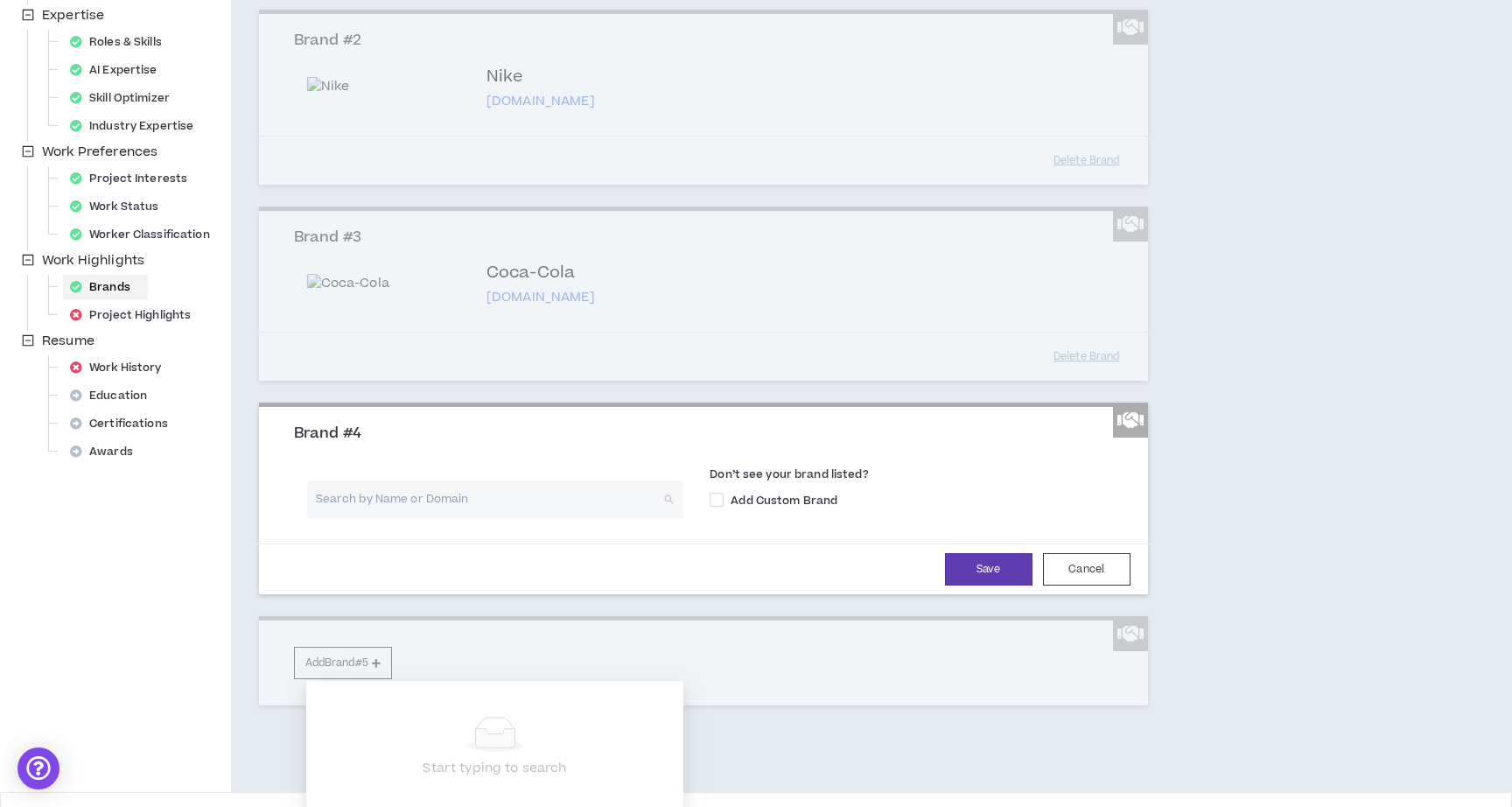
click at [581, 518] on input "search" at bounding box center [489, 499] width 346 height 38
type input "Herman"
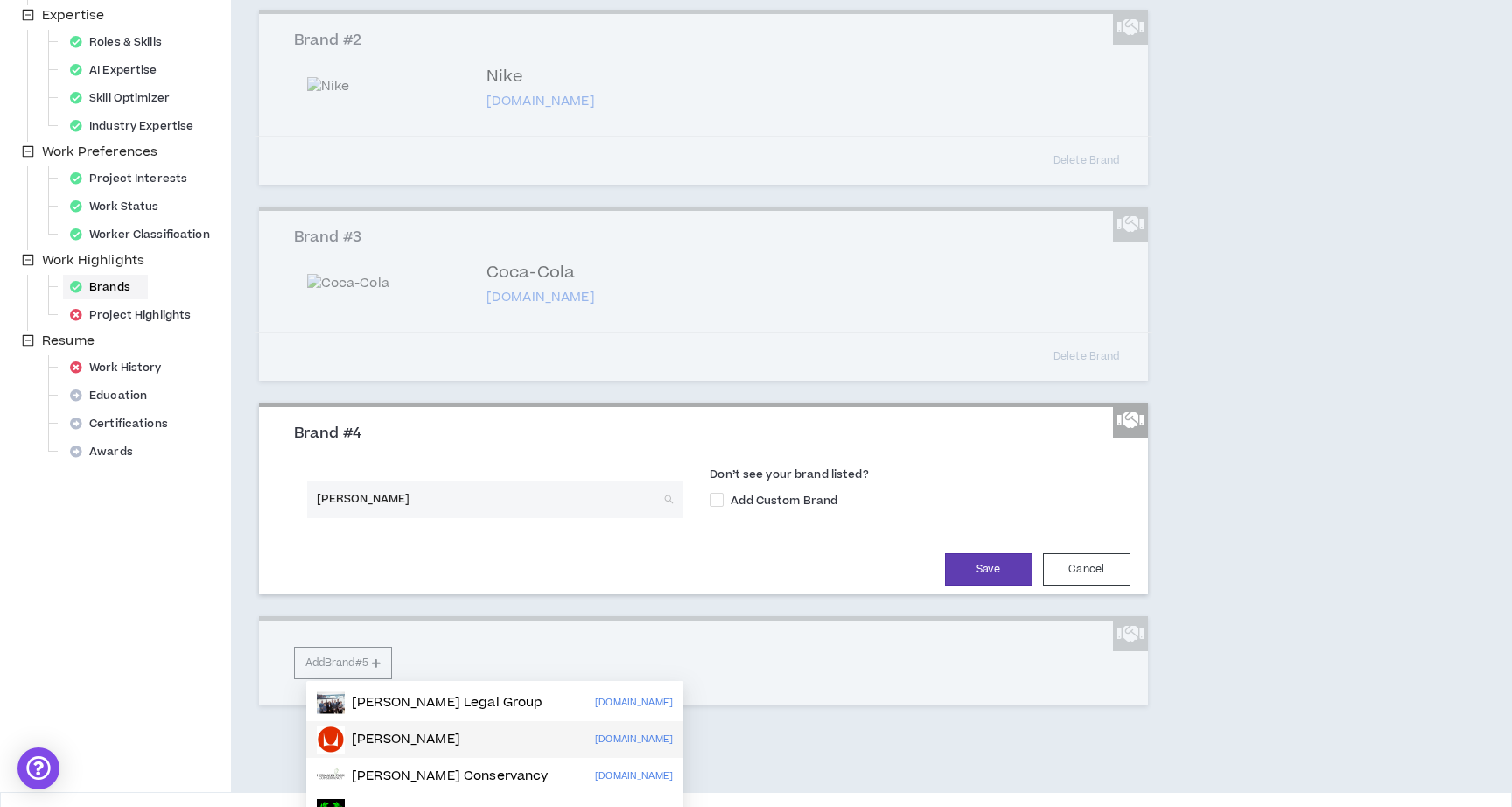
click at [461, 734] on div "Herman Miller hermanmiller.com" at bounding box center [494, 740] width 357 height 28
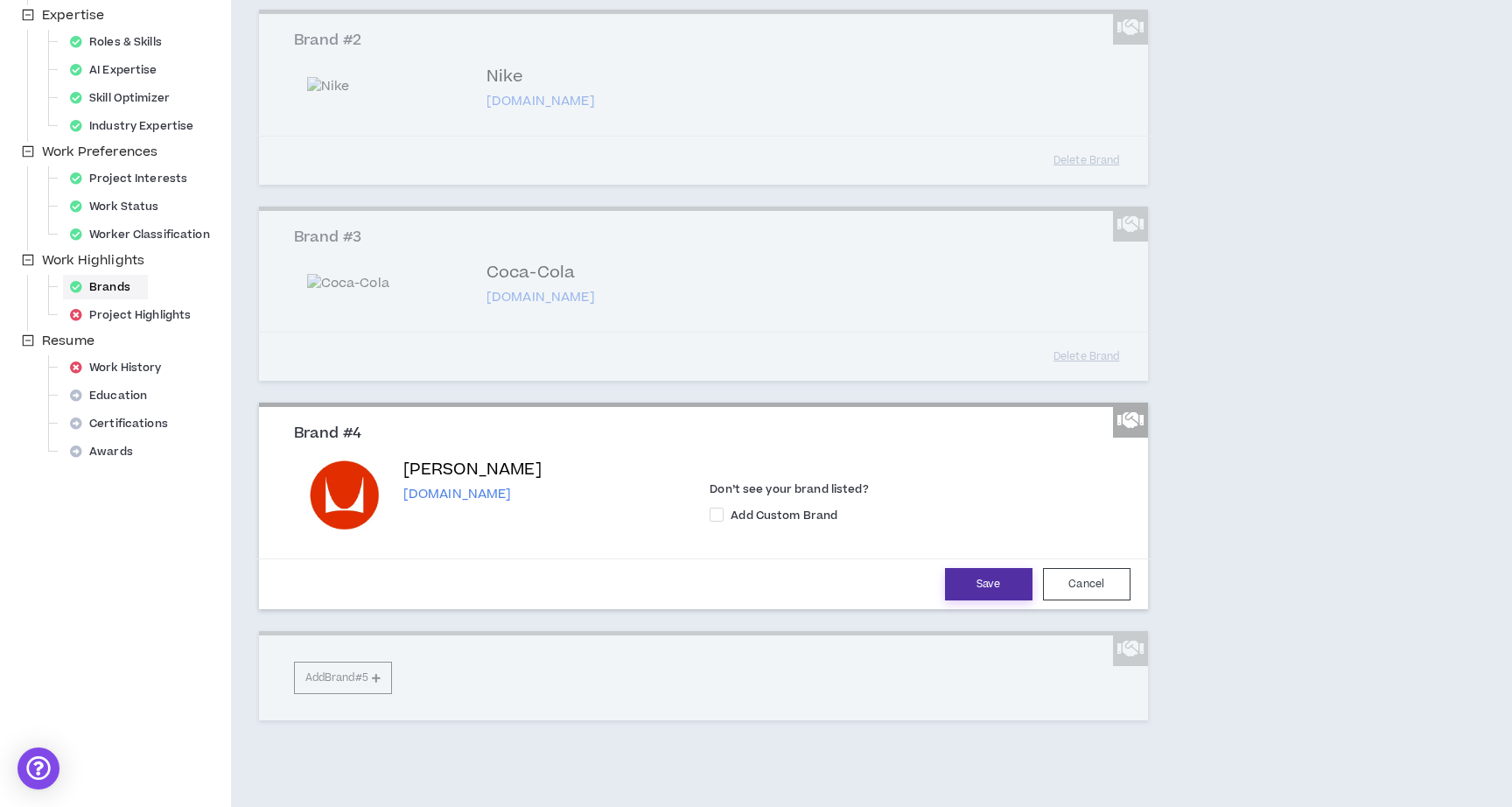
click at [986, 601] on button "Save" at bounding box center [988, 583] width 88 height 32
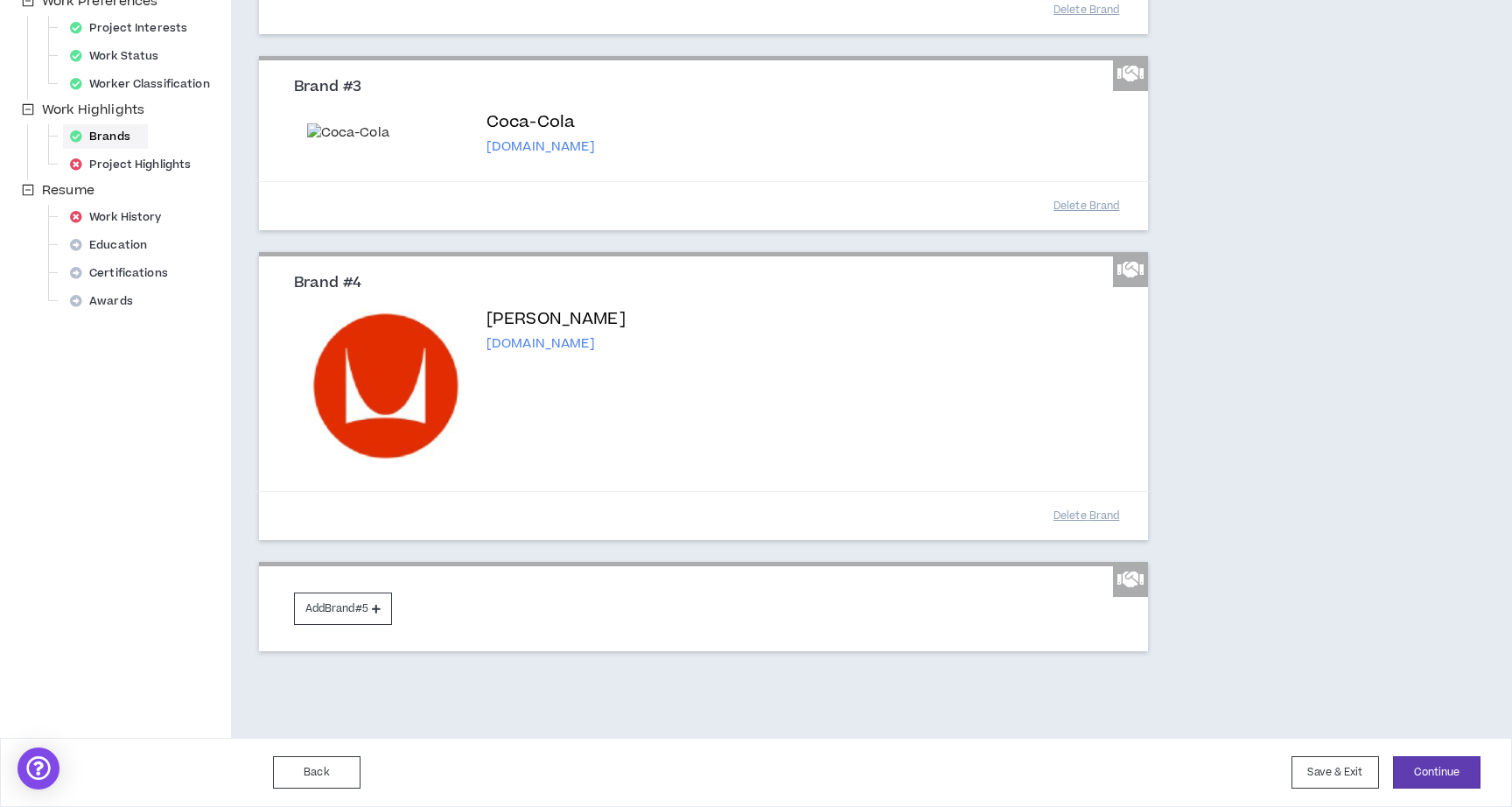
scroll to position [711, 0]
click at [1427, 763] on button "Continue" at bounding box center [1437, 772] width 88 height 32
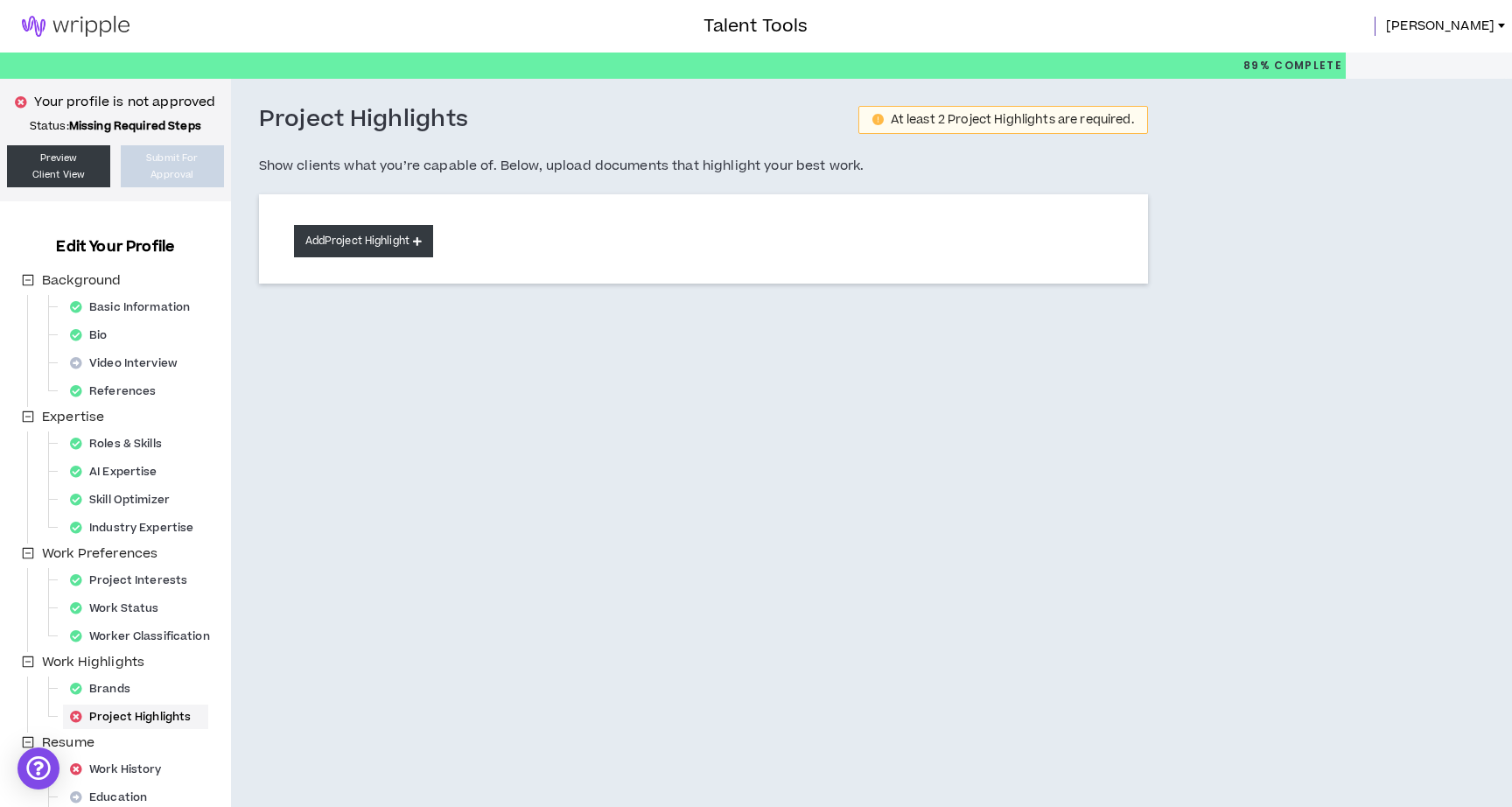
click at [422, 239] on icon at bounding box center [417, 241] width 9 height 10
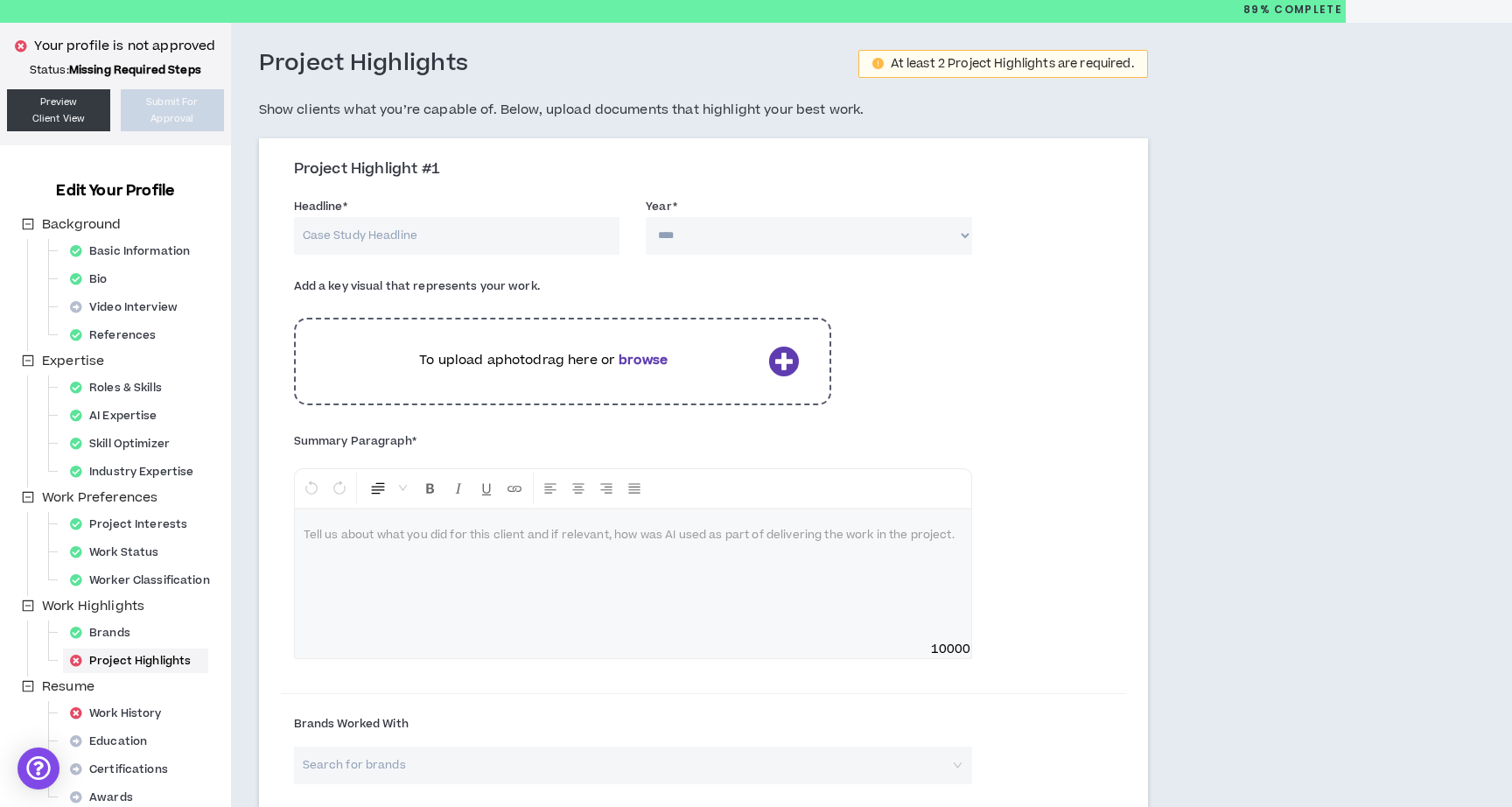
scroll to position [54, 0]
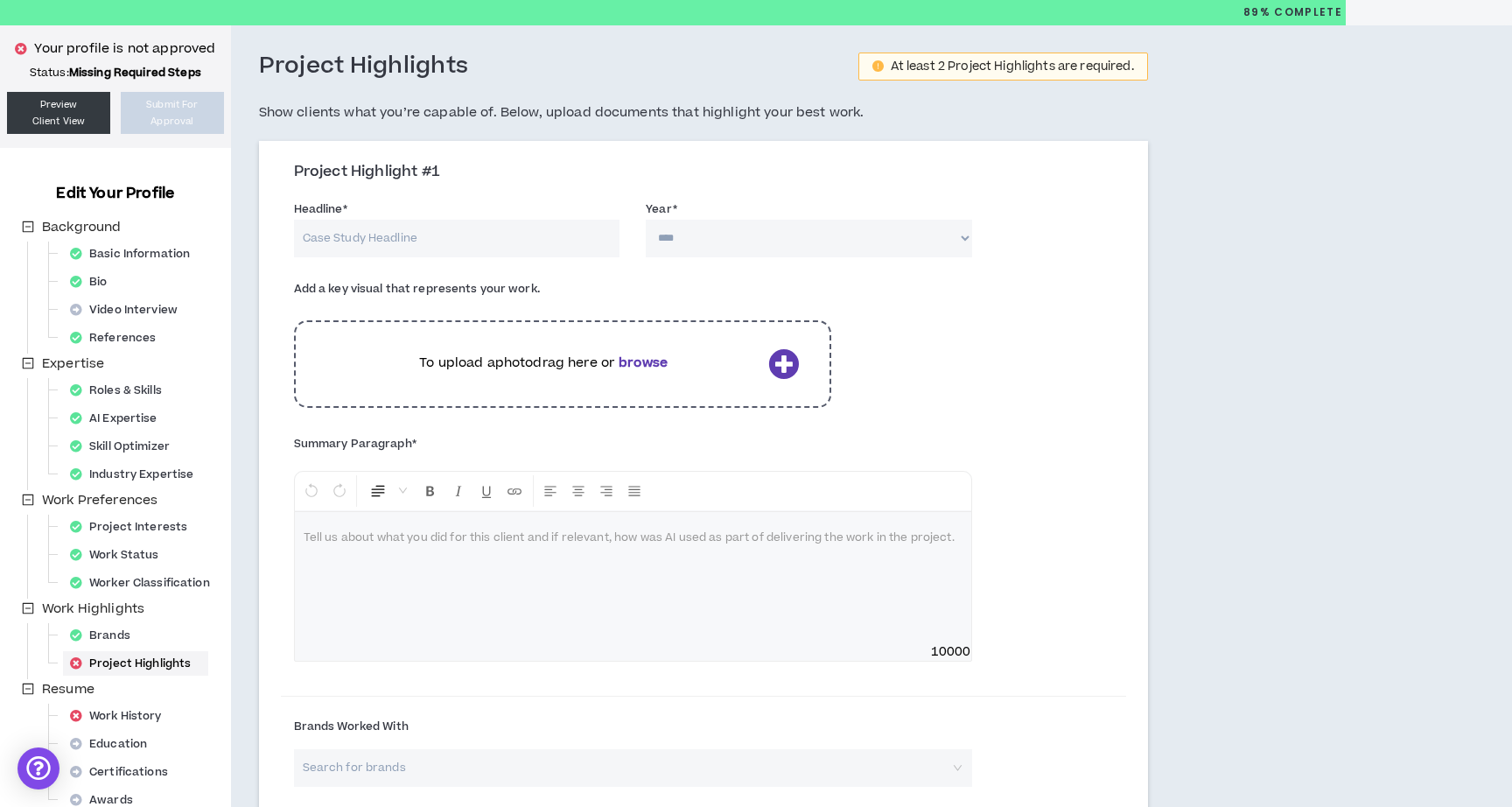
click at [439, 246] on input "Headline *" at bounding box center [457, 238] width 326 height 38
click at [653, 363] on b "browse" at bounding box center [643, 362] width 49 height 19
click at [787, 361] on icon at bounding box center [782, 363] width 30 height 30
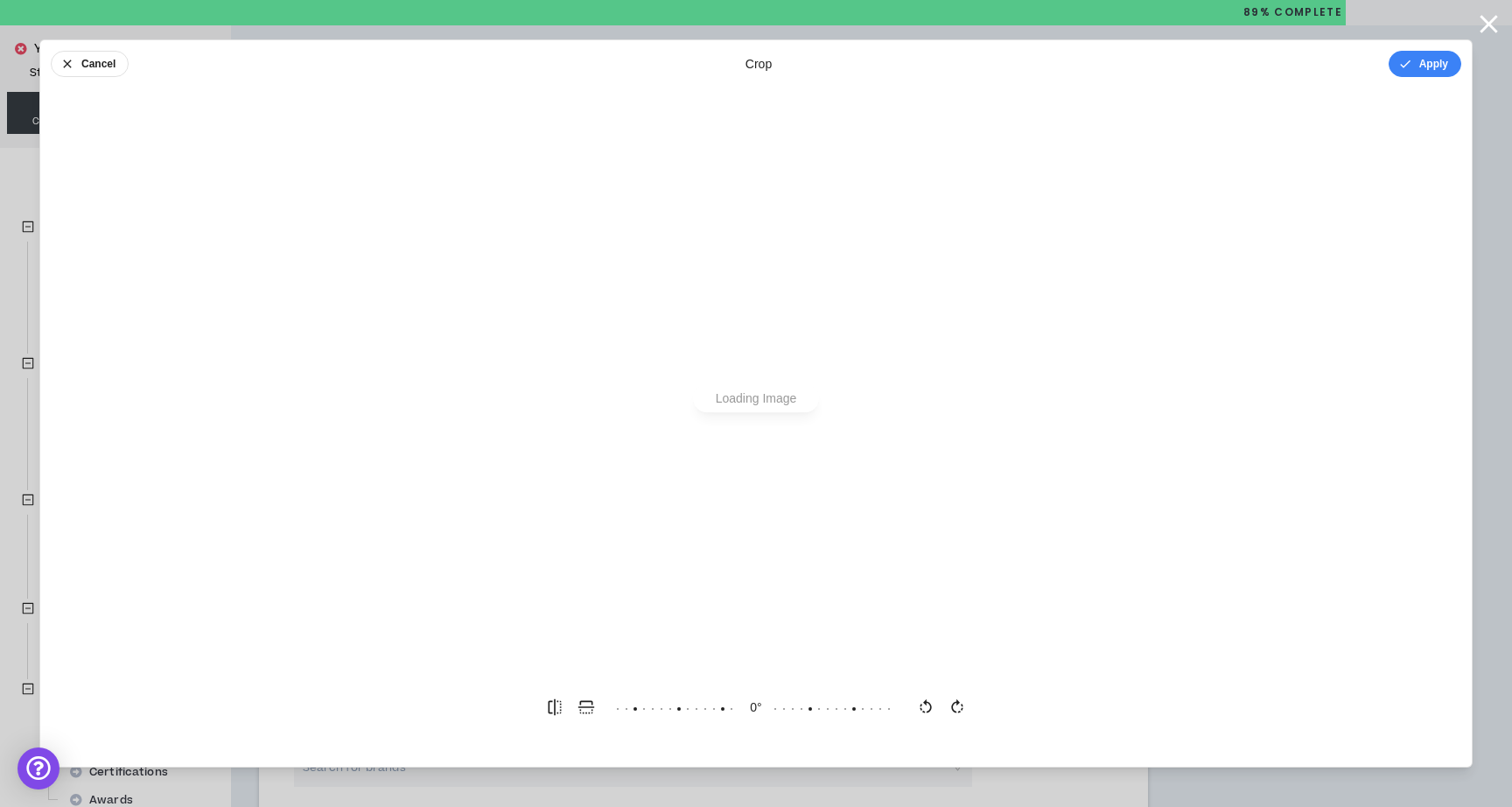
scroll to position [0, 0]
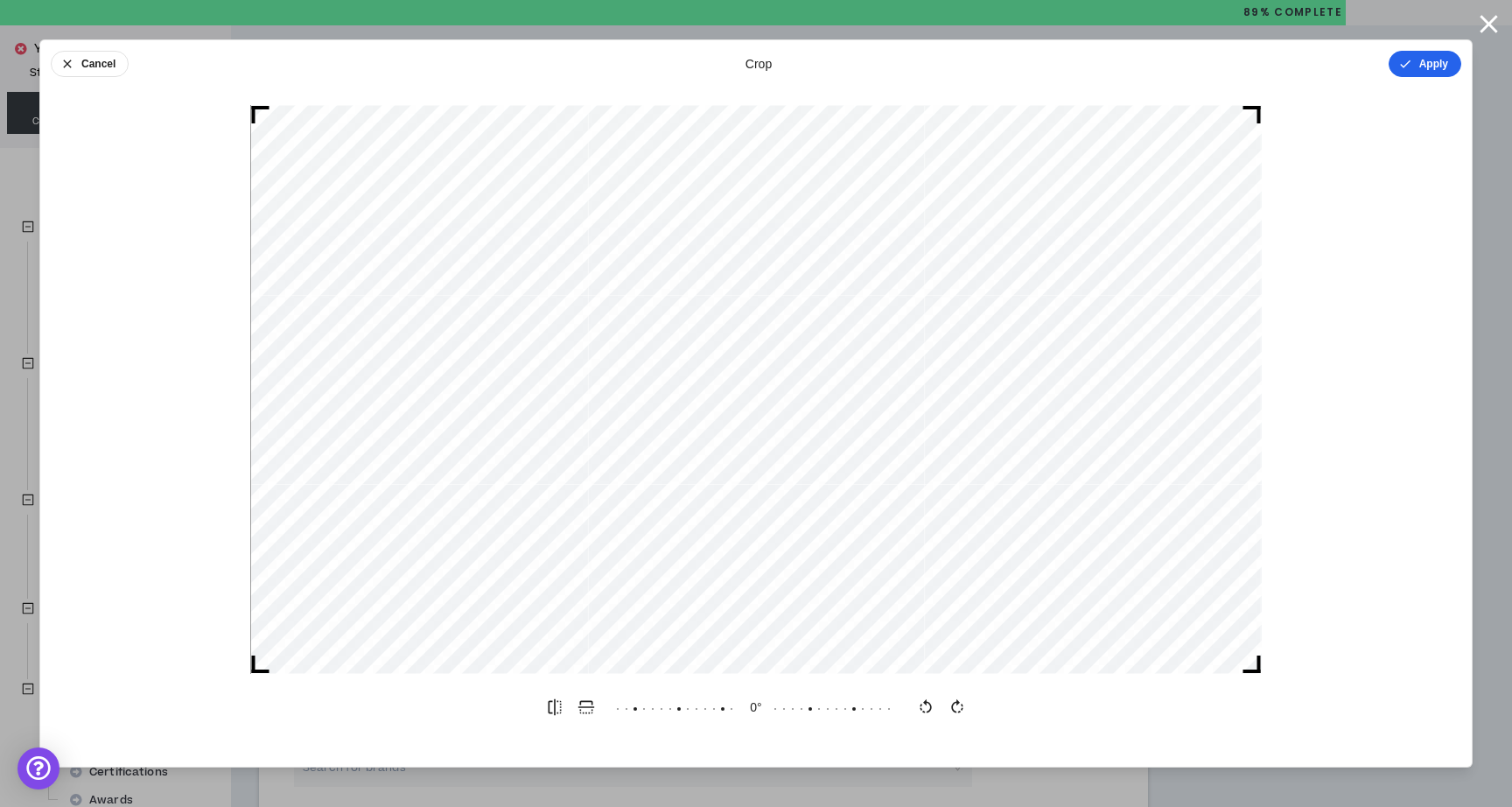
click at [1429, 57] on button "Apply" at bounding box center [1425, 64] width 72 height 26
click at [1440, 53] on button "Done" at bounding box center [1435, 64] width 53 height 26
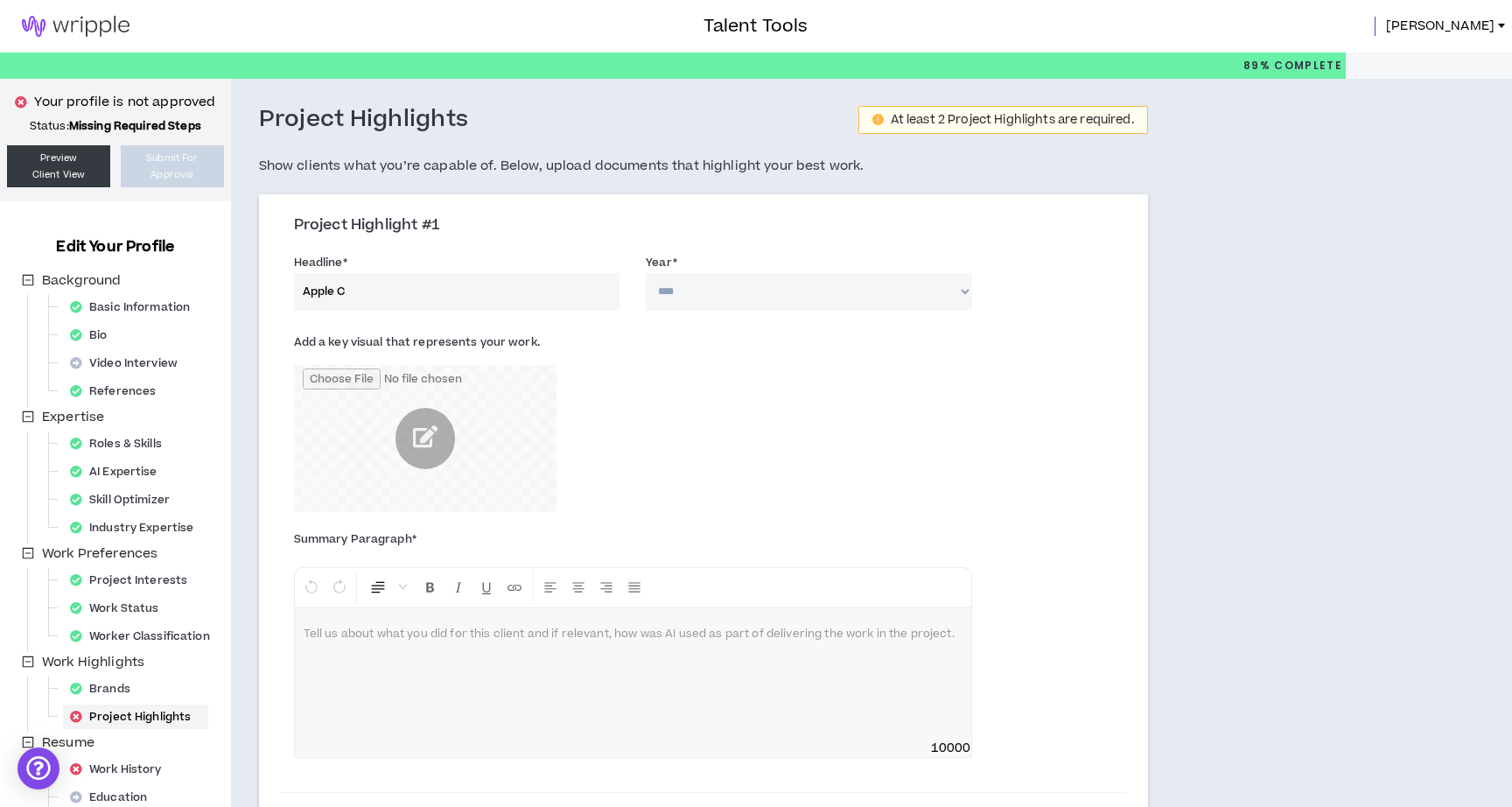
scroll to position [54, 0]
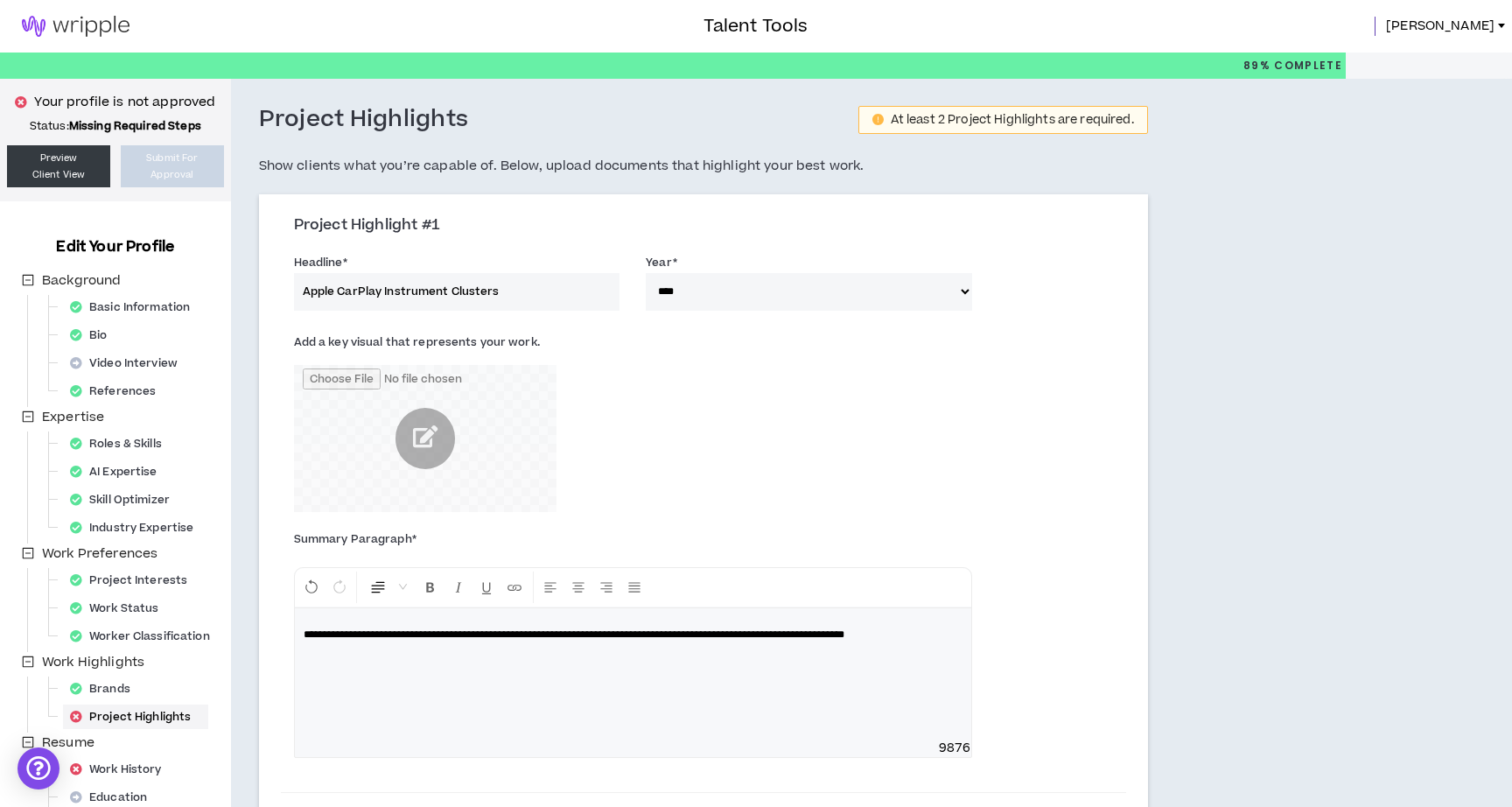
select select "****"
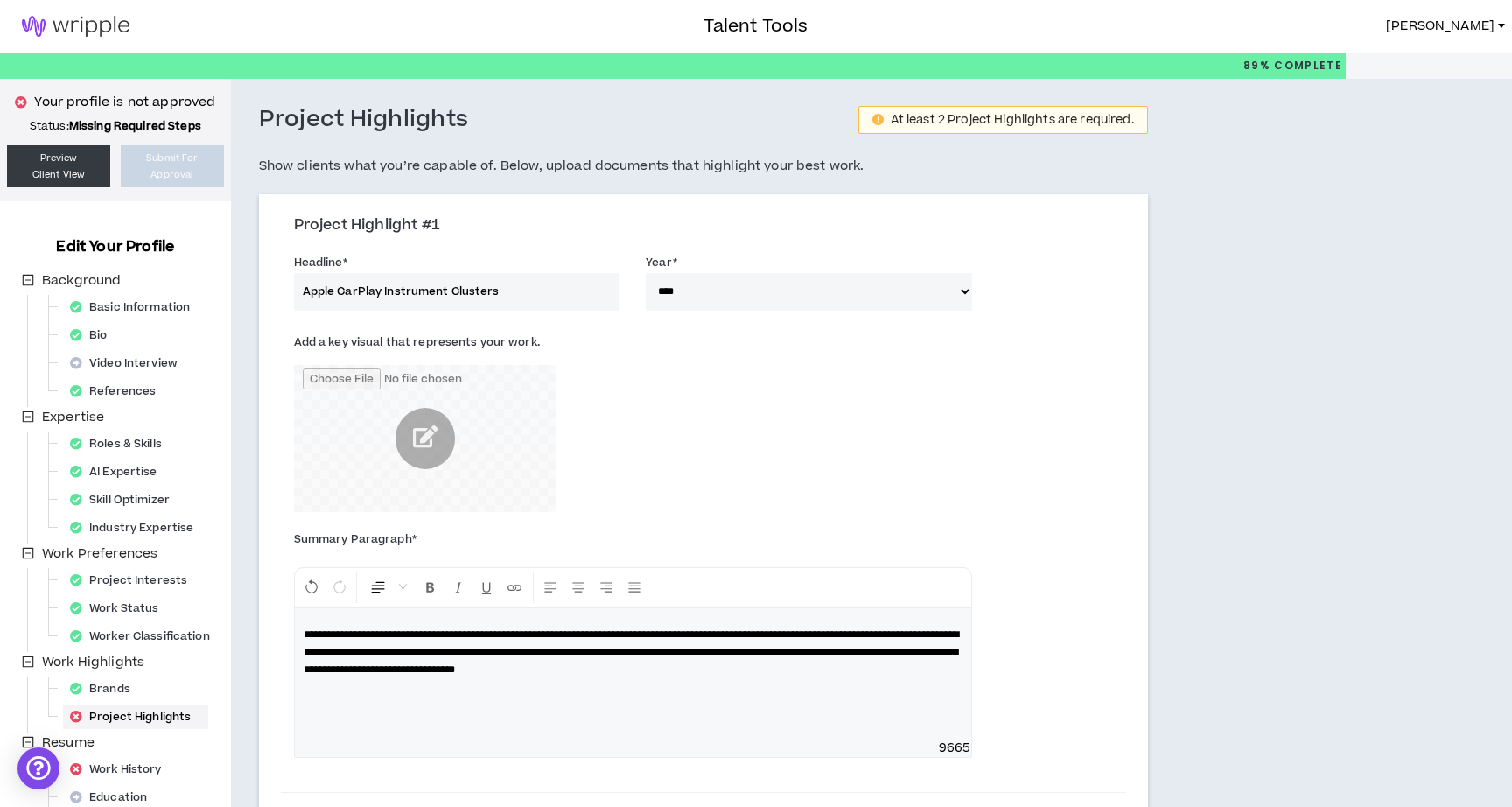
select select "****"
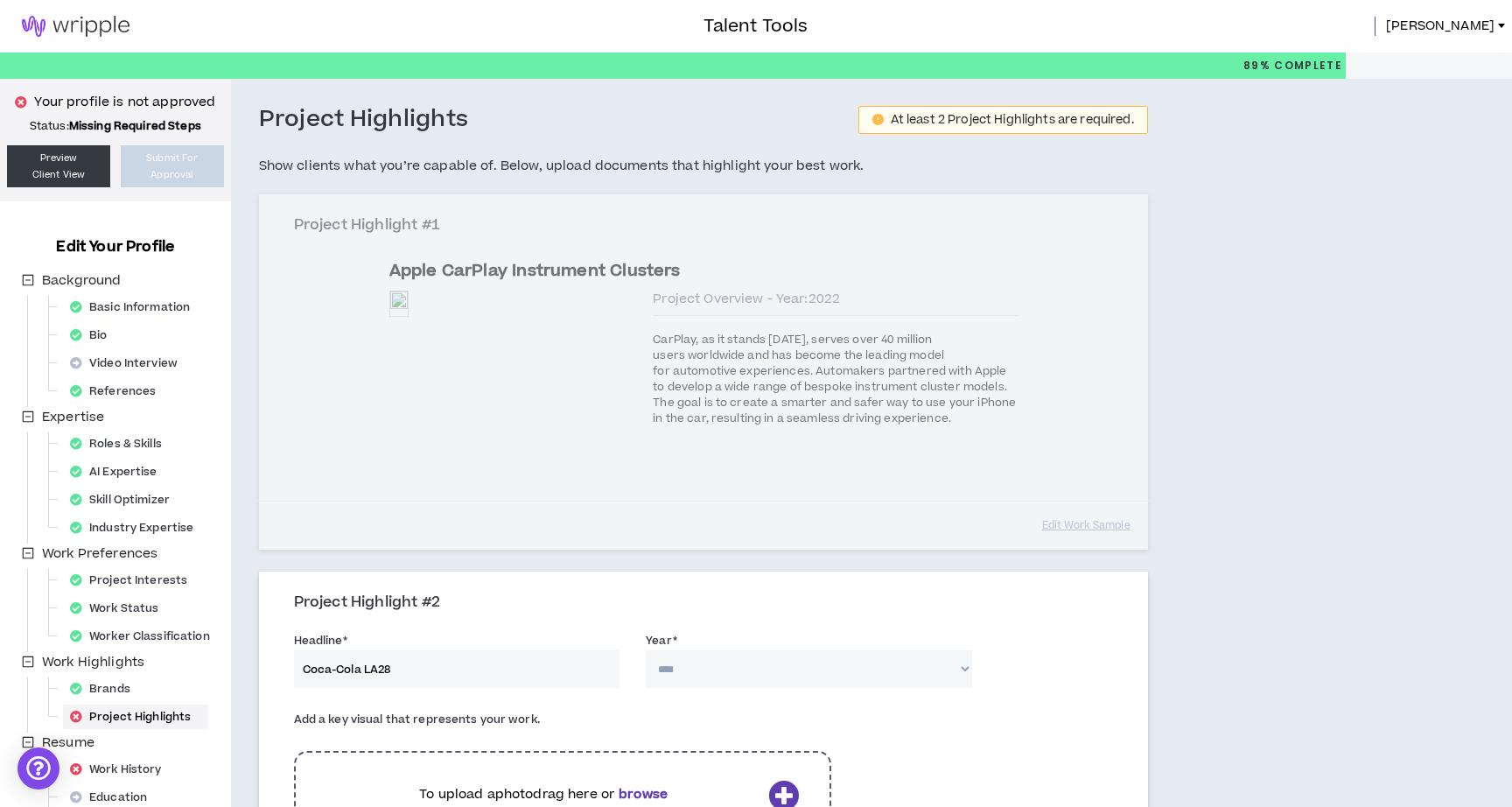
scroll to position [131, 0]
